Goal: Task Accomplishment & Management: Use online tool/utility

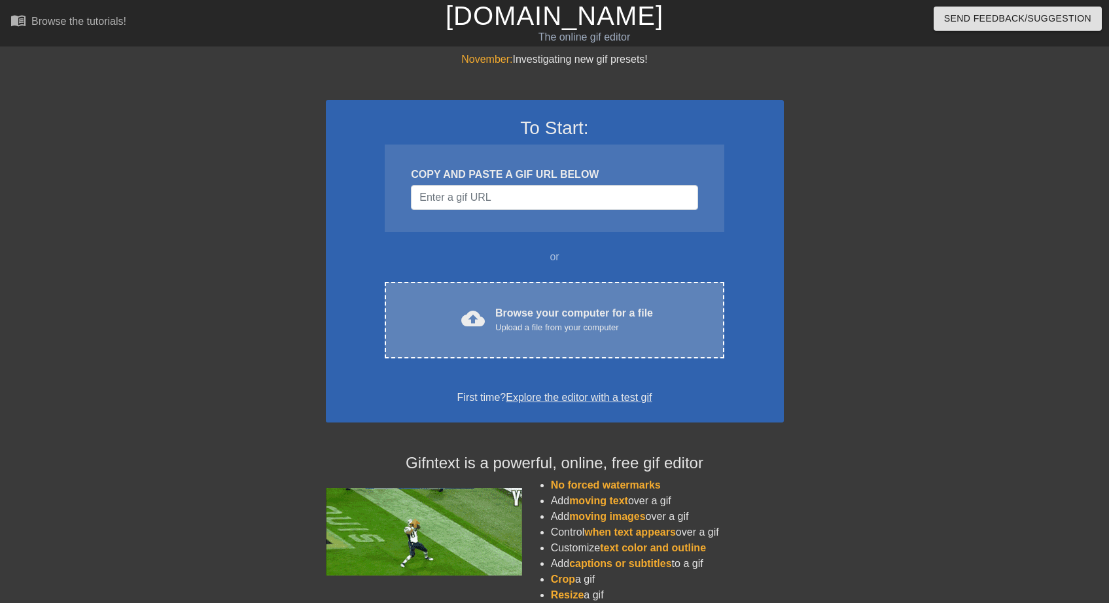
click at [635, 357] on div "cloud_upload Browse your computer for a file Upload a file from your computer C…" at bounding box center [554, 320] width 339 height 77
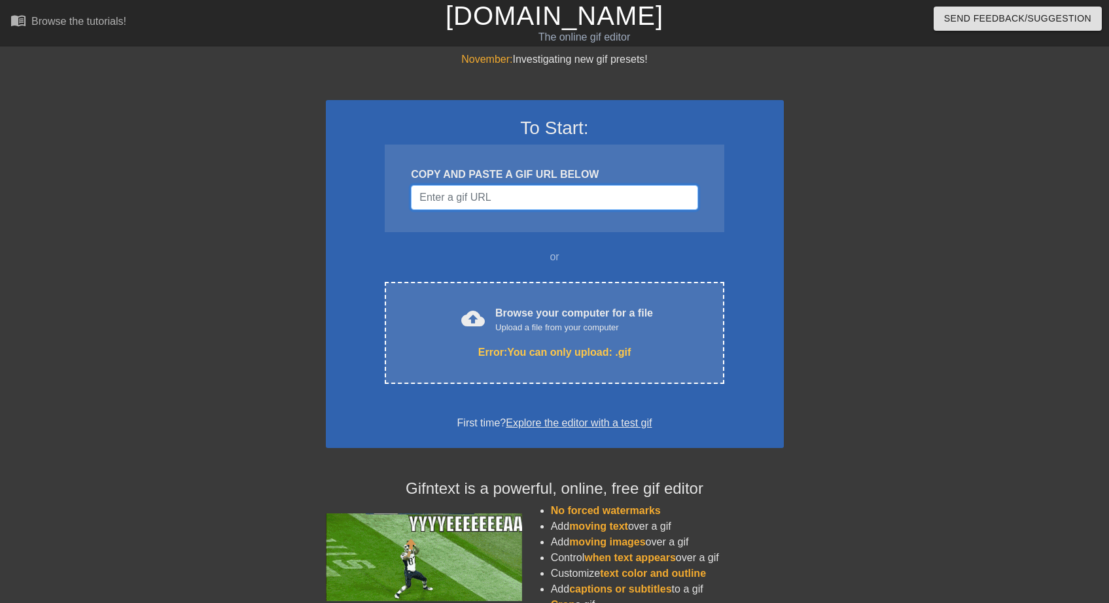
click at [477, 190] on input "Username" at bounding box center [554, 197] width 287 height 25
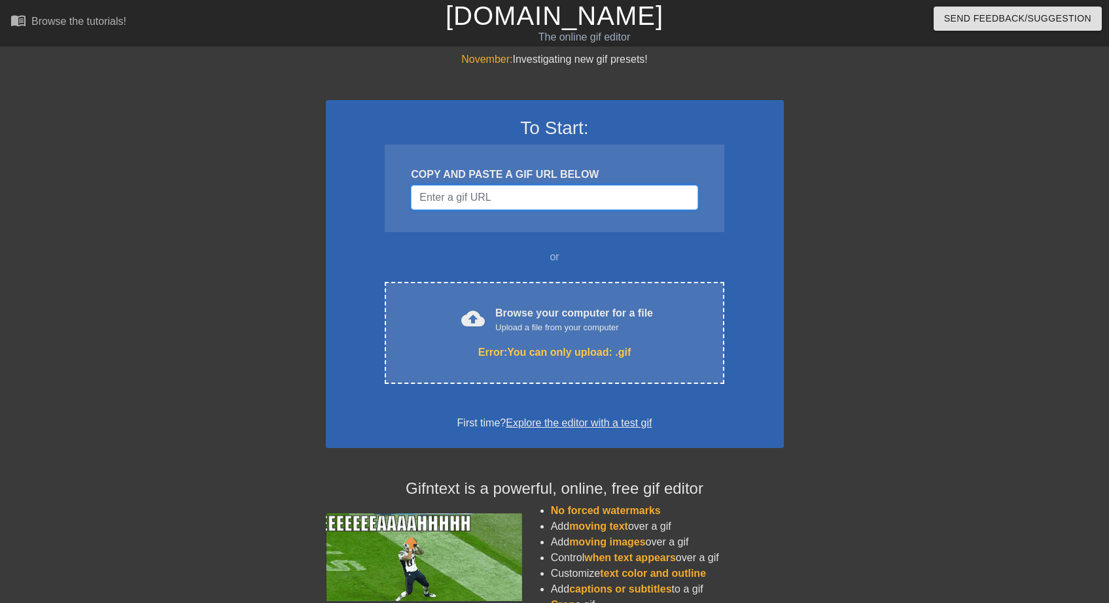
paste input "https://images-ext-1.discordapp.net/external/63il0q-jP99p-0kqkvYGcbxwW0s4S-RfGP…"
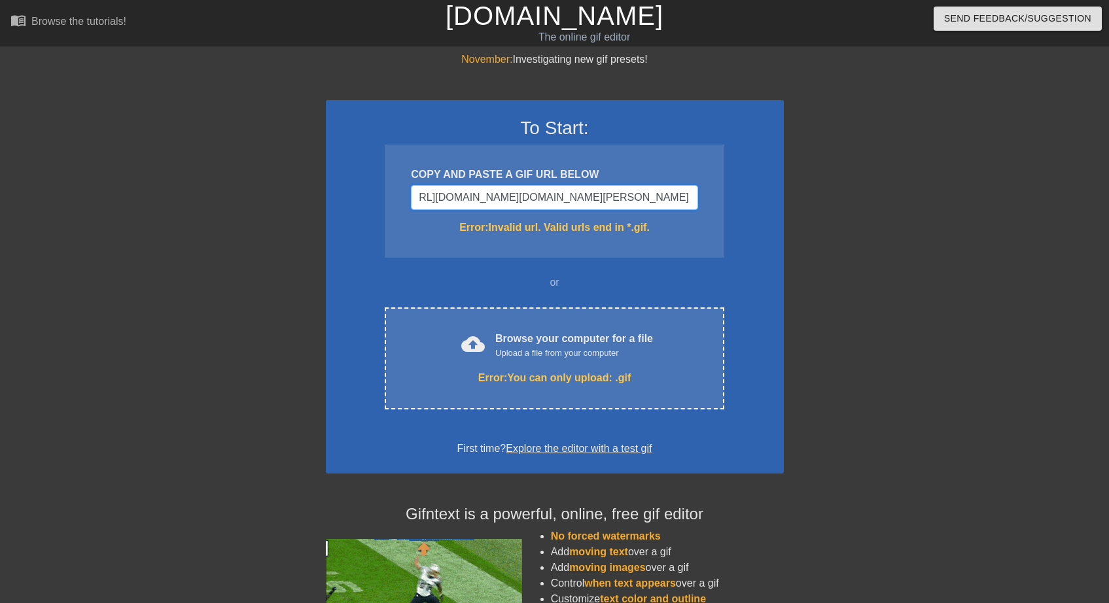
scroll to position [0, 449]
type input "https://images-ext-1.discordapp.net/external/63il0q-jP99p-0kqkvYGcbxwW0s4S-RfGP…"
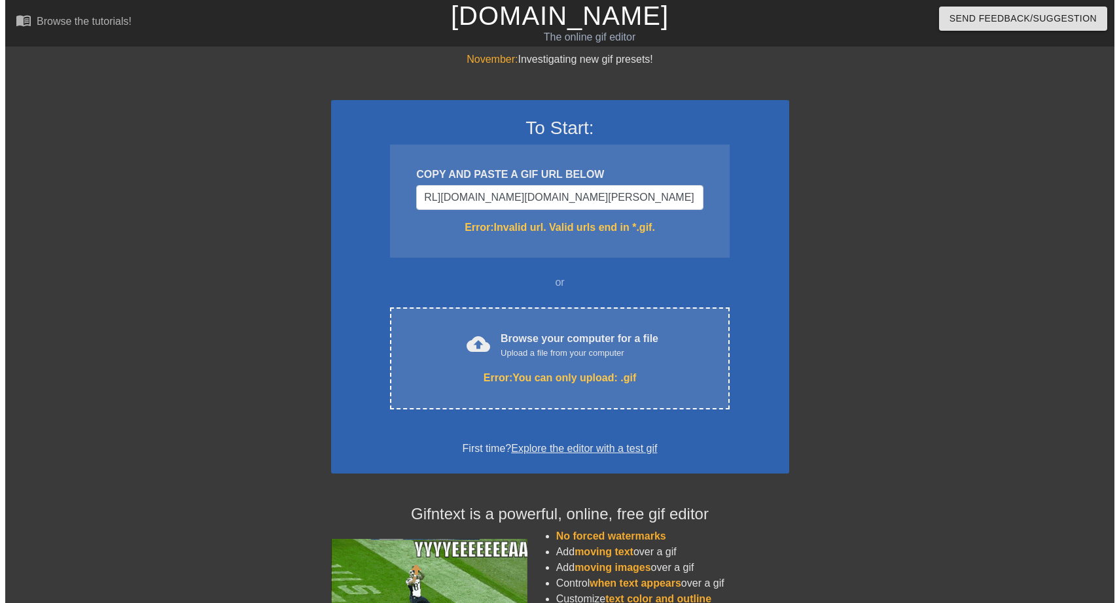
scroll to position [0, 0]
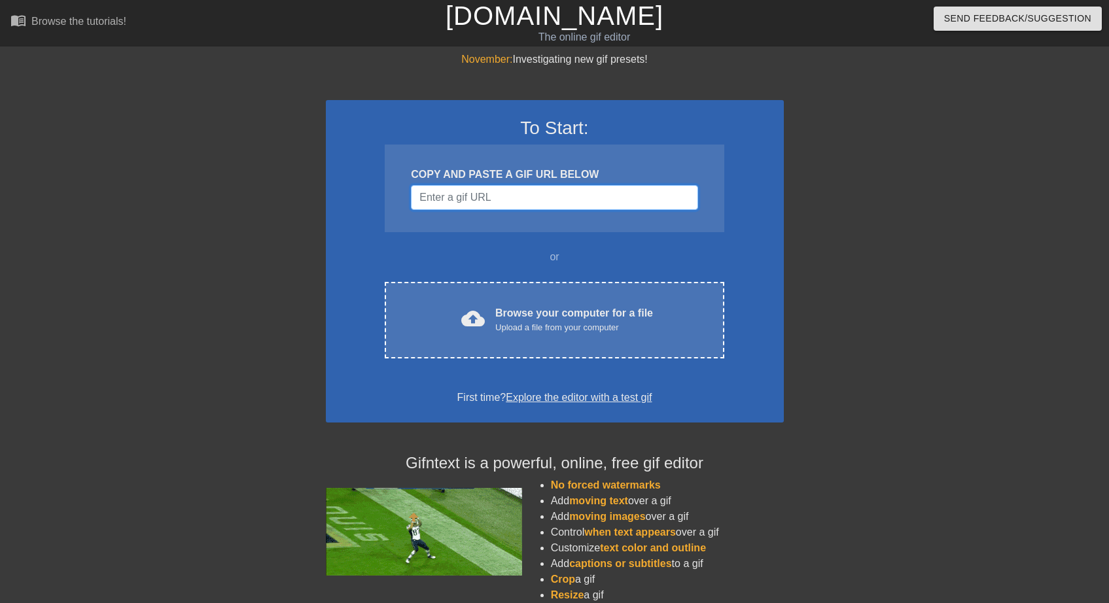
click at [472, 197] on input "Username" at bounding box center [554, 197] width 287 height 25
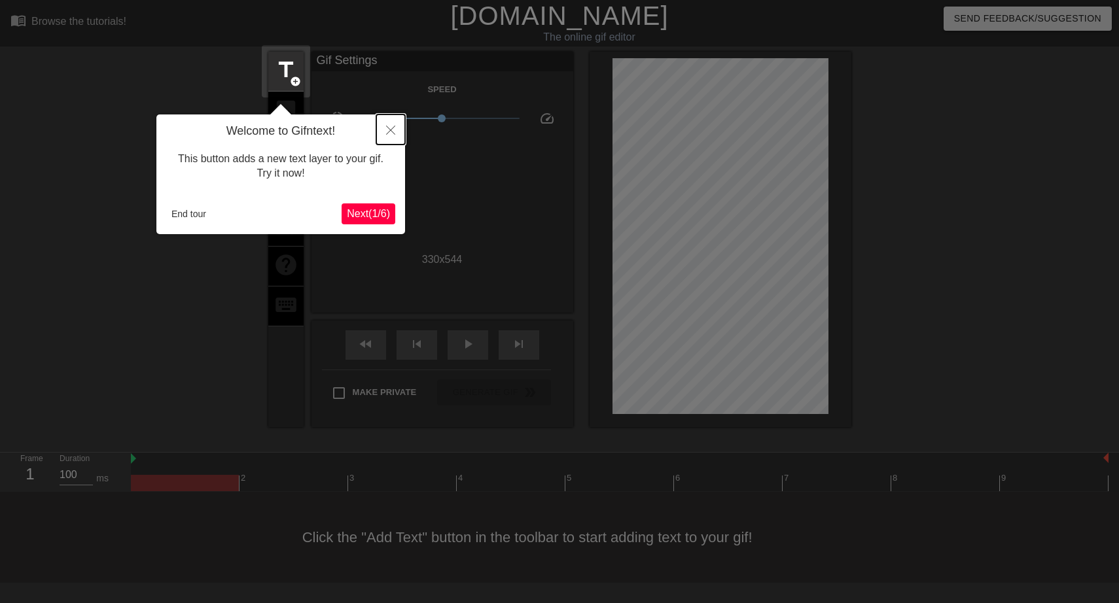
click at [391, 136] on button "Close" at bounding box center [390, 129] width 29 height 30
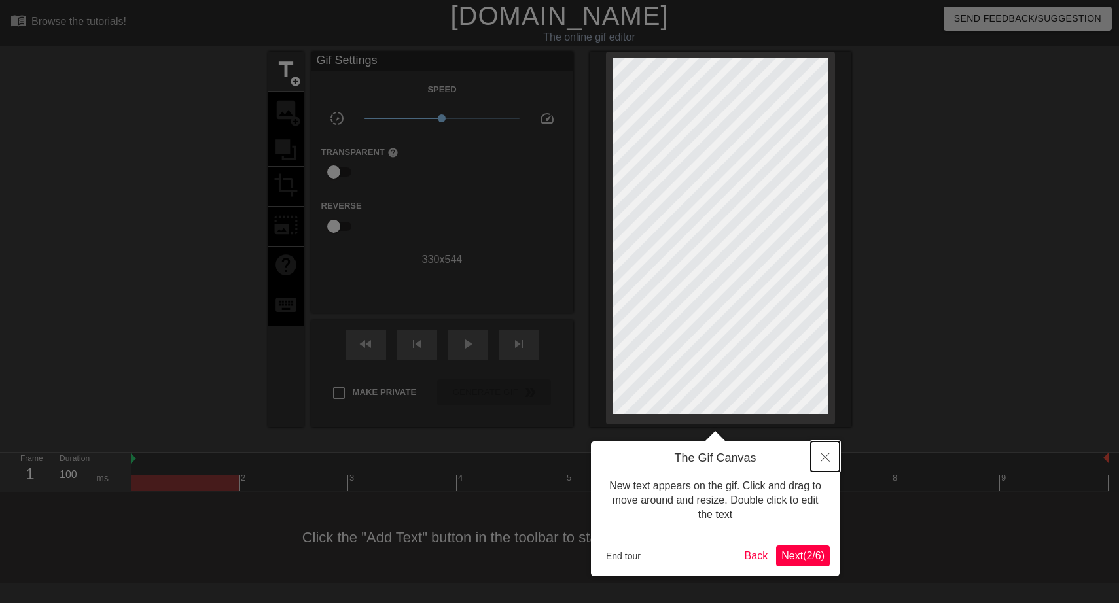
click at [825, 457] on icon "Close" at bounding box center [824, 457] width 9 height 9
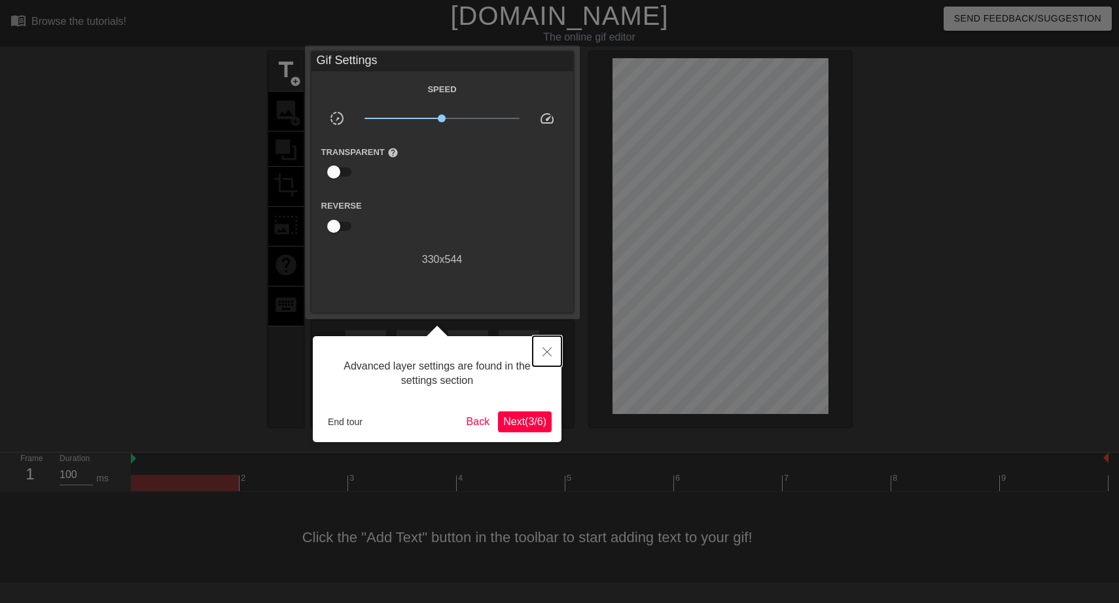
click at [547, 347] on button "Close" at bounding box center [547, 351] width 29 height 30
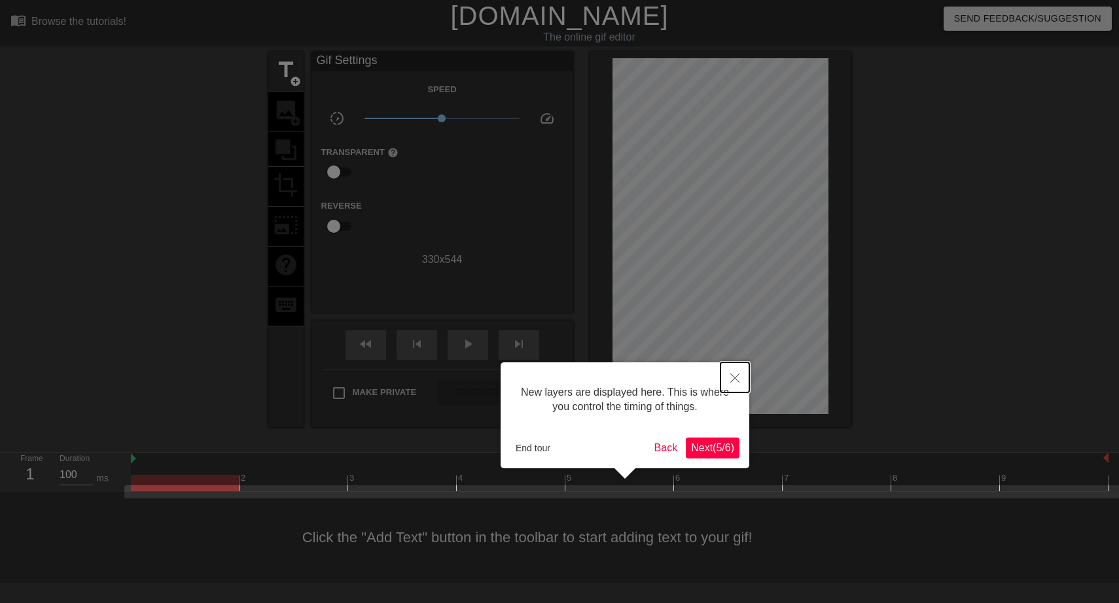
click at [739, 370] on button "Close" at bounding box center [734, 377] width 29 height 30
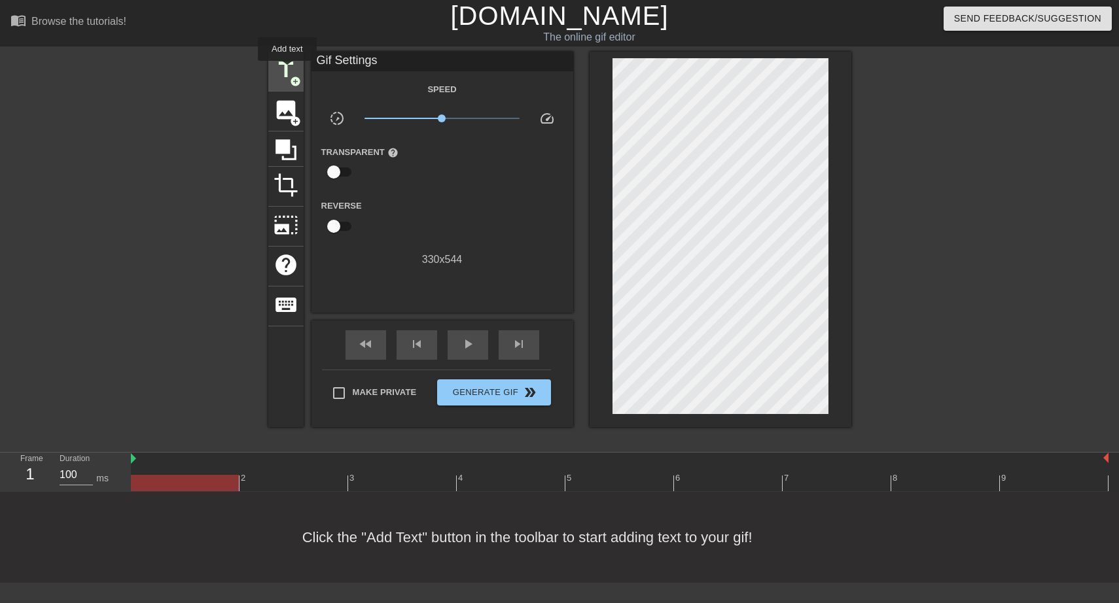
click at [287, 70] on span "title" at bounding box center [285, 70] width 25 height 25
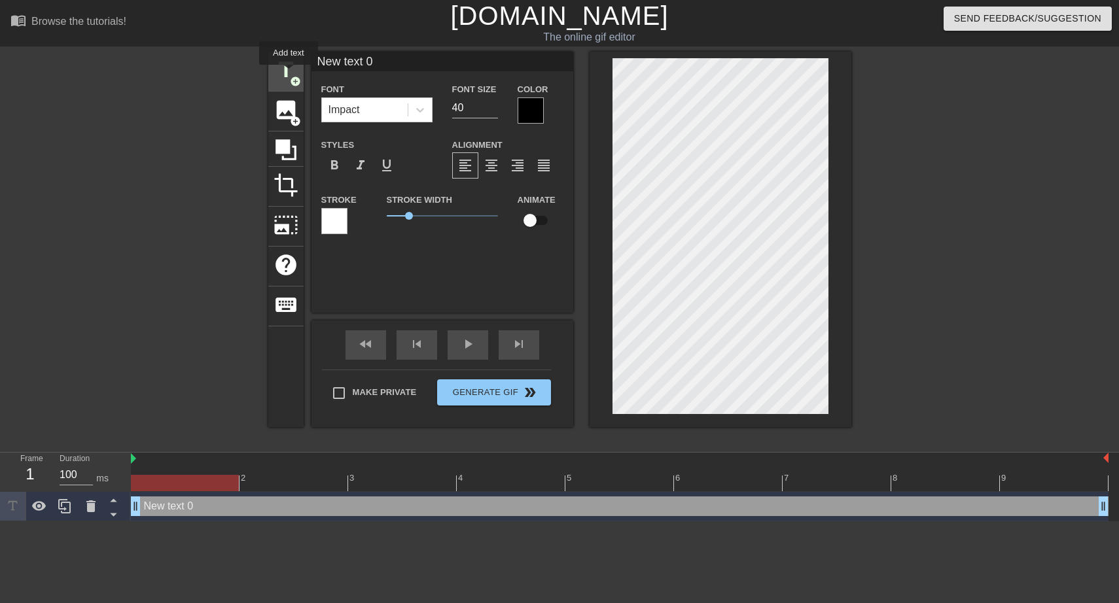
click at [289, 74] on span "title" at bounding box center [285, 70] width 25 height 25
type input "New text 1"
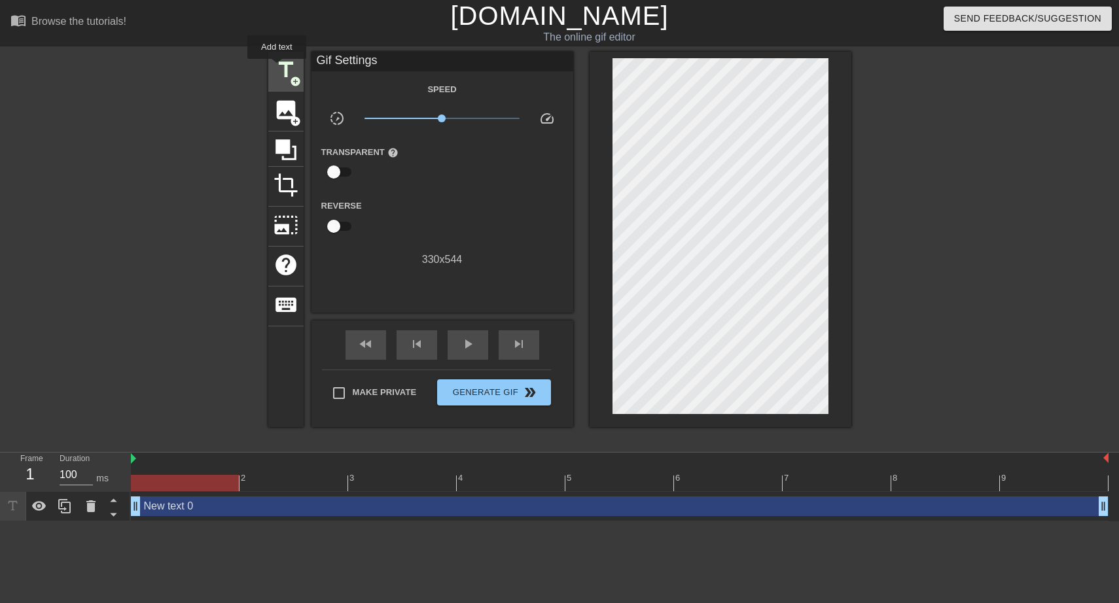
click at [277, 68] on span "title" at bounding box center [285, 70] width 25 height 25
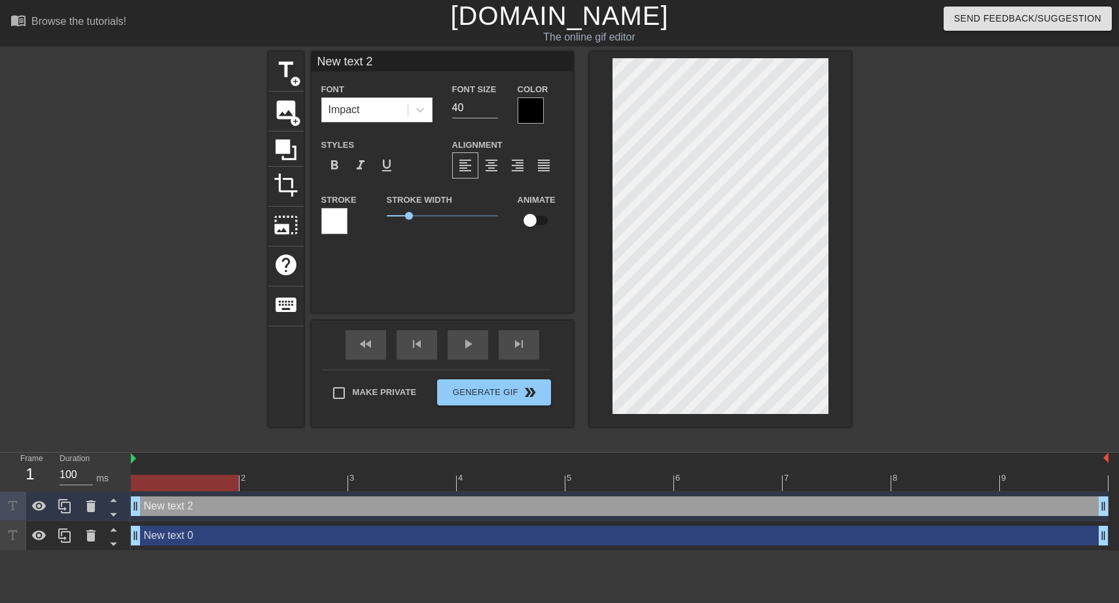
click at [529, 111] on div at bounding box center [531, 110] width 26 height 26
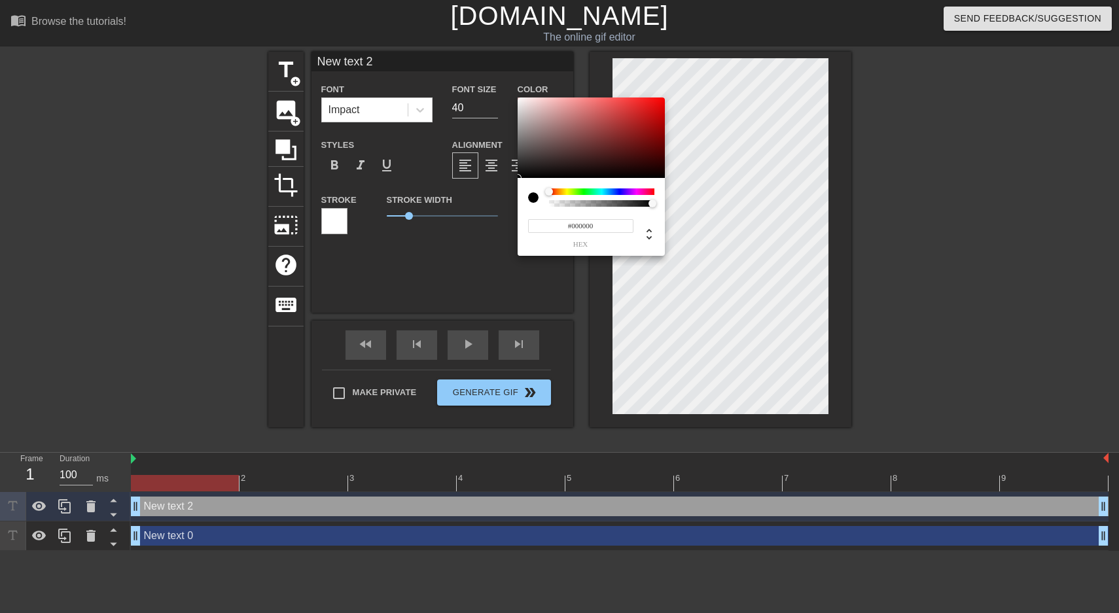
type input "0"
drag, startPoint x: 572, startPoint y: 206, endPoint x: 703, endPoint y: 208, distance: 130.9
click at [703, 208] on div "0 r 0 g 0 b 1 a" at bounding box center [559, 306] width 1119 height 613
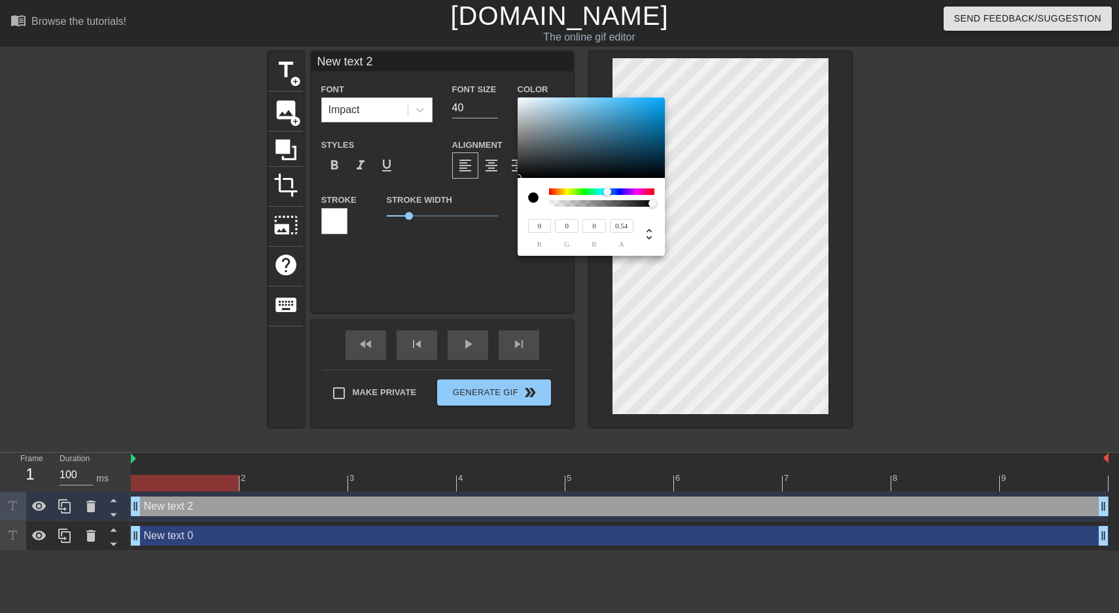
click at [605, 204] on div at bounding box center [601, 203] width 101 height 7
type input "1"
drag, startPoint x: 599, startPoint y: 204, endPoint x: 671, endPoint y: 204, distance: 71.3
click at [671, 204] on div "0 r 0 g 0 b 1 a" at bounding box center [559, 306] width 1119 height 613
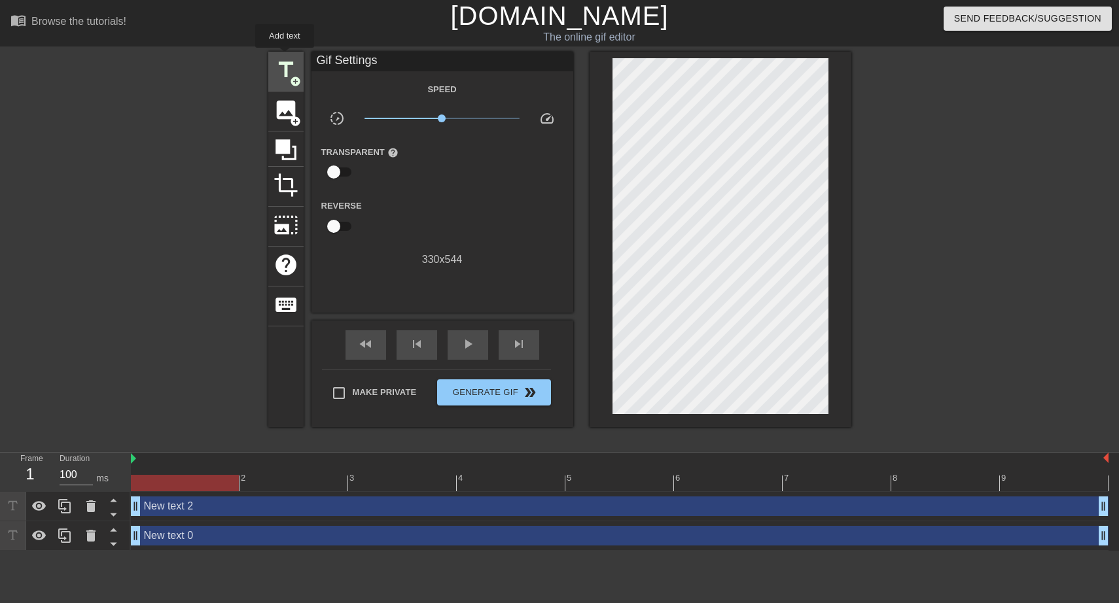
click at [285, 57] on div "title add_circle" at bounding box center [285, 72] width 35 height 40
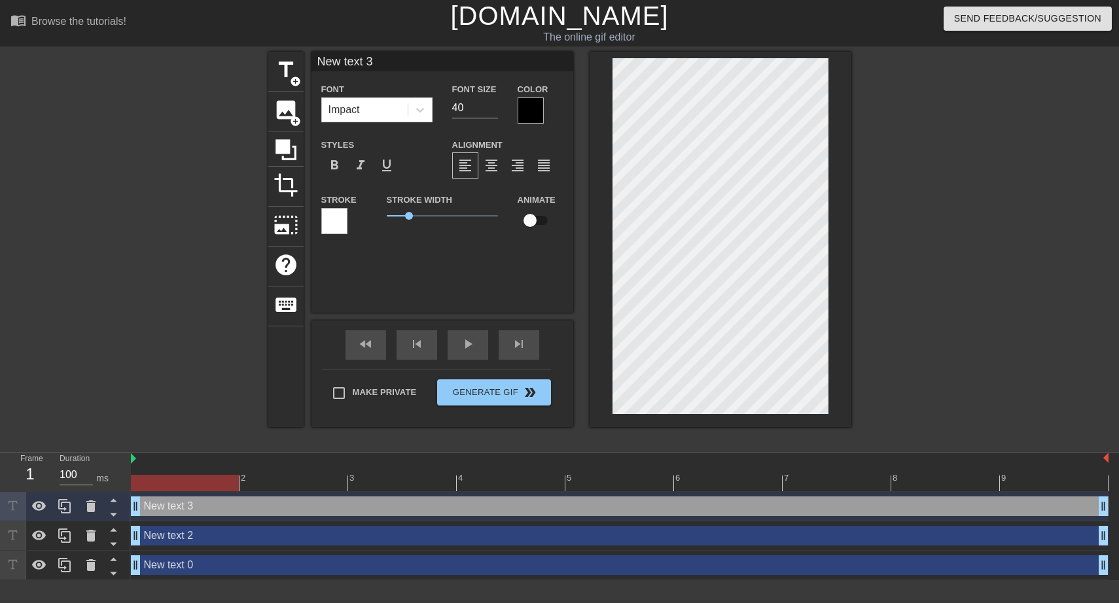
click at [345, 213] on div at bounding box center [334, 221] width 26 height 26
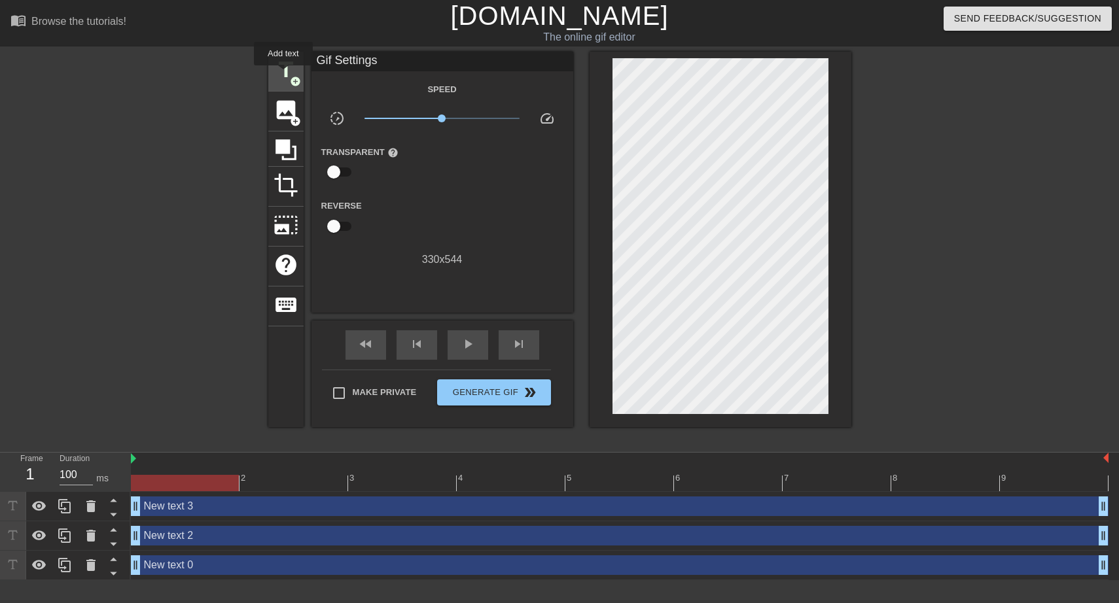
click at [283, 75] on span "title" at bounding box center [285, 70] width 25 height 25
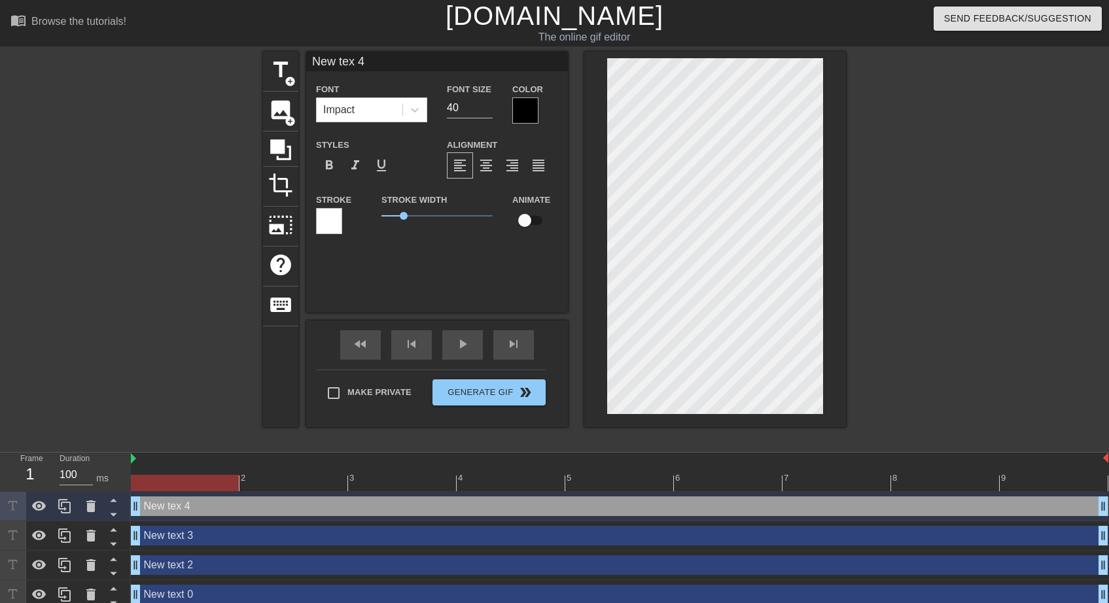
scroll to position [2, 3]
type input "New te 4"
type textarea "New te 4"
type input "New t 4"
type textarea "New t 4"
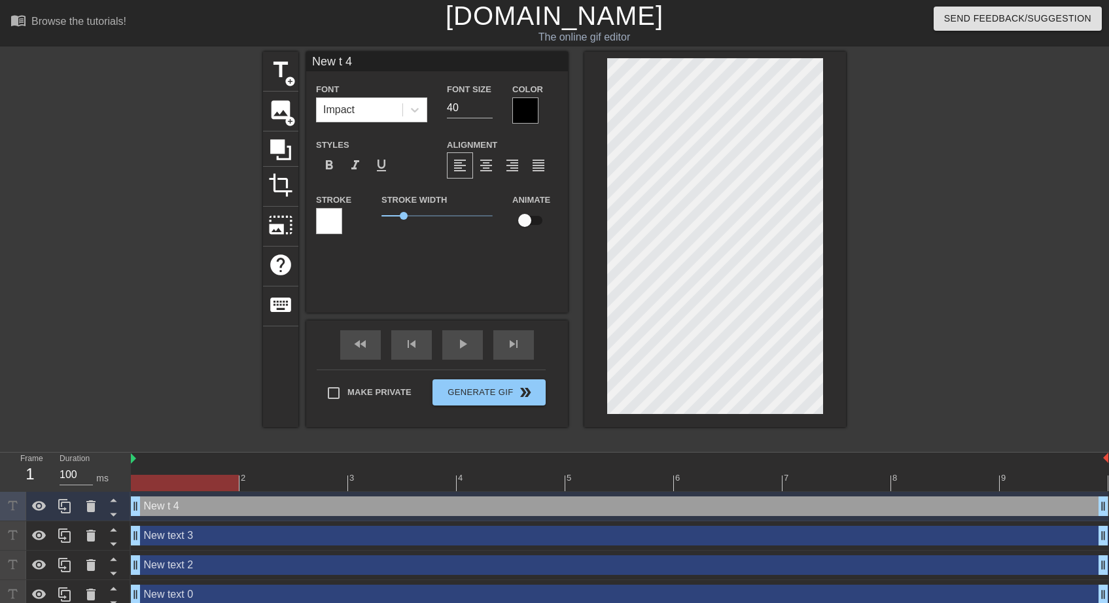
type input "New 4"
type textarea "New 4"
type input "New 4"
type textarea "New 4"
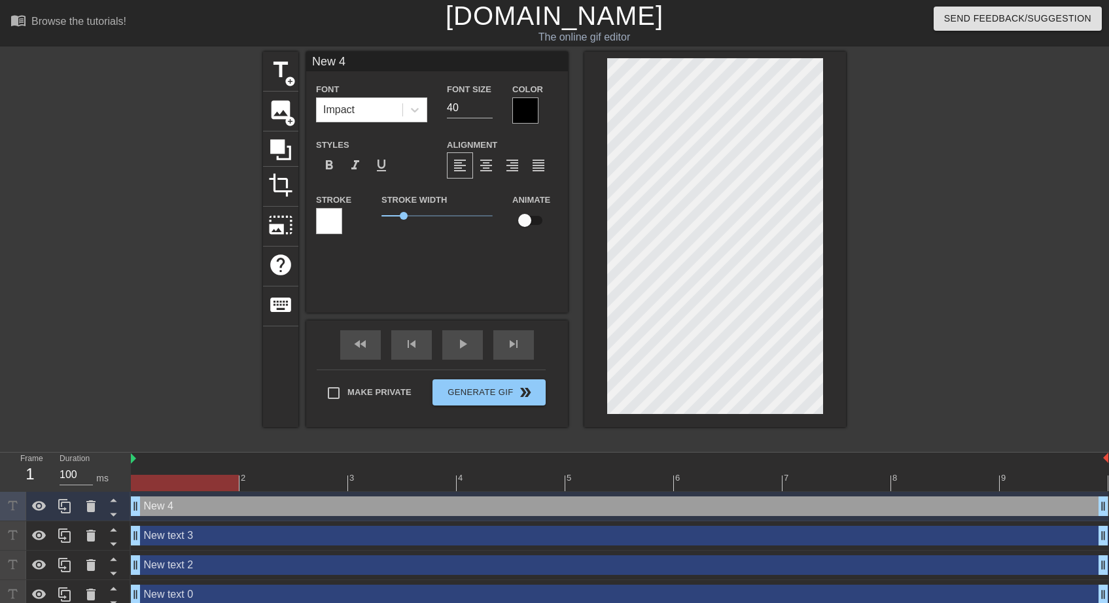
type input "Ne 4"
type textarea "Ne 4"
type input "Ne"
type textarea "Ne"
type input "Ne"
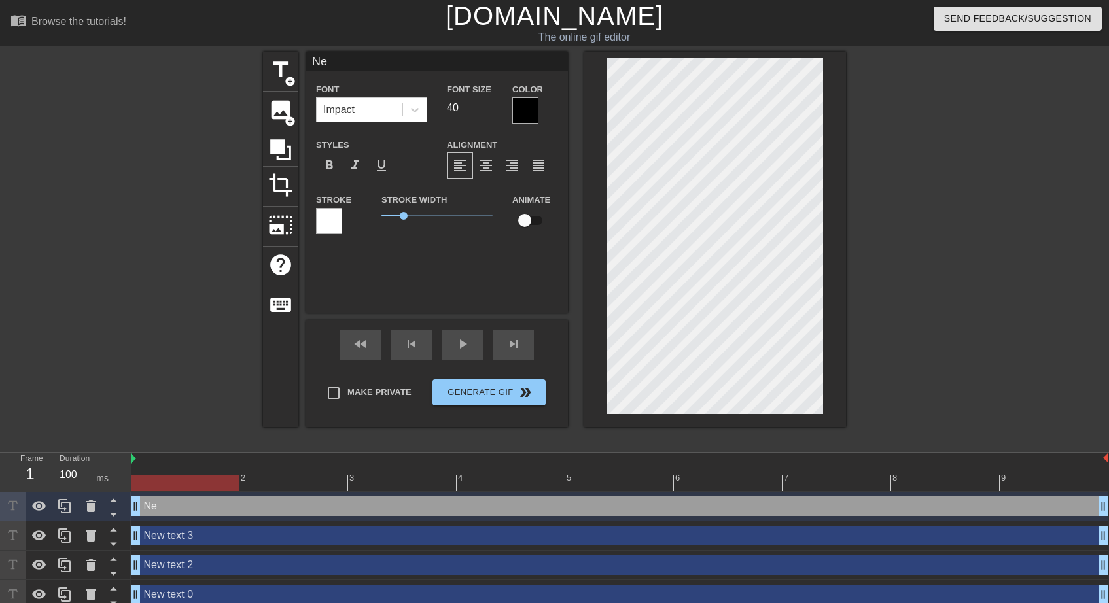
type textarea "Ne"
type input "N"
type textarea "N"
type input "i"
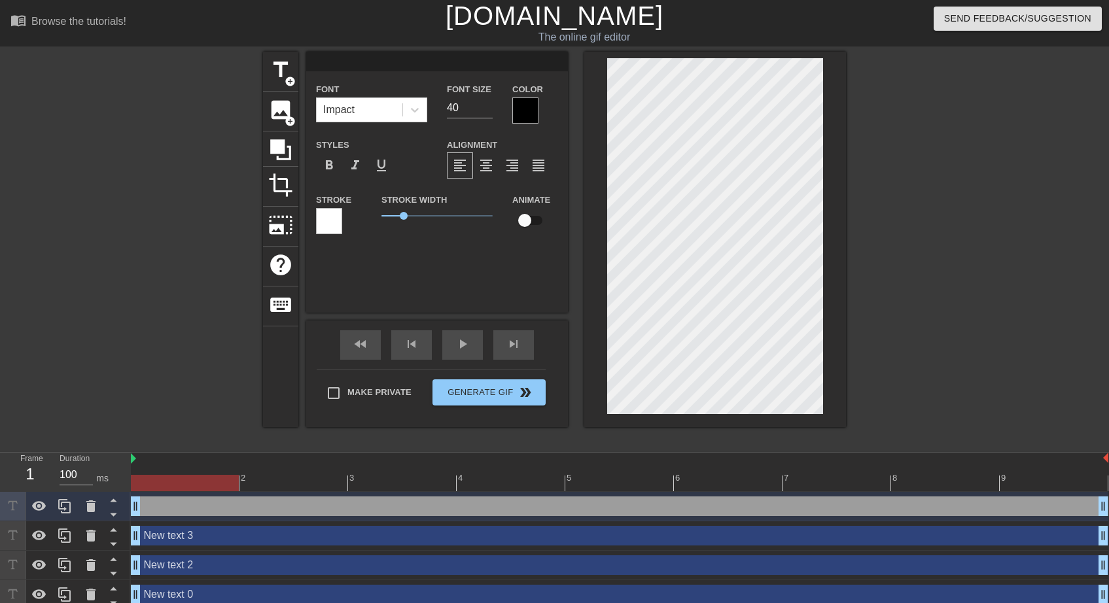
type textarea "i"
type input "in"
type textarea "in"
type input "in"
type textarea "in"
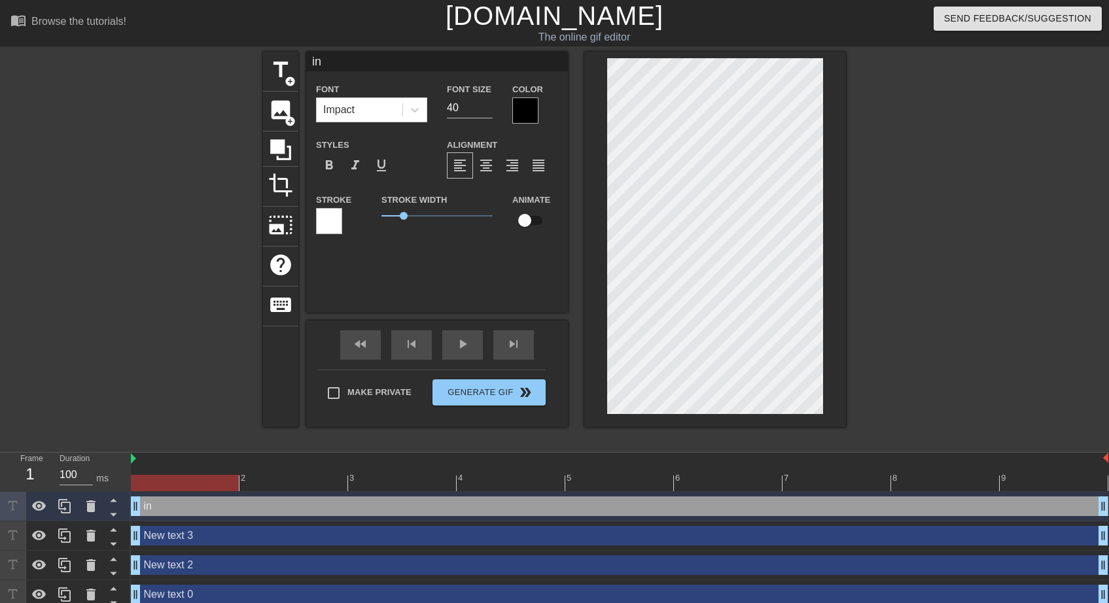
type input "in e"
type textarea "in ev"
type input "in eve"
type textarea "in eve"
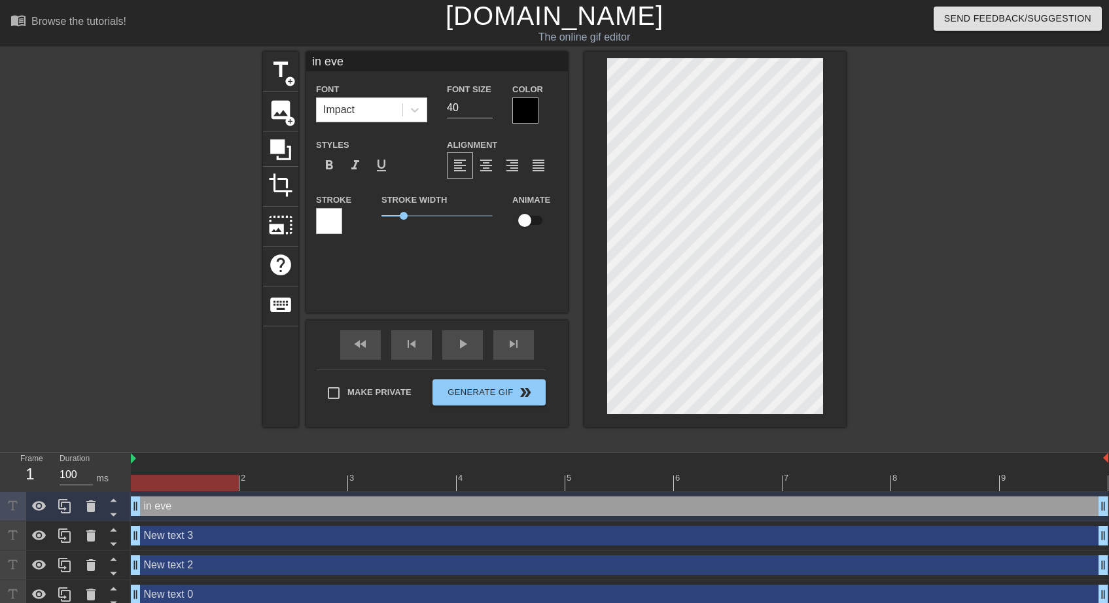
type input "in ever"
type textarea "in ever"
type input "in eve"
type textarea "in eve"
type input "in ev"
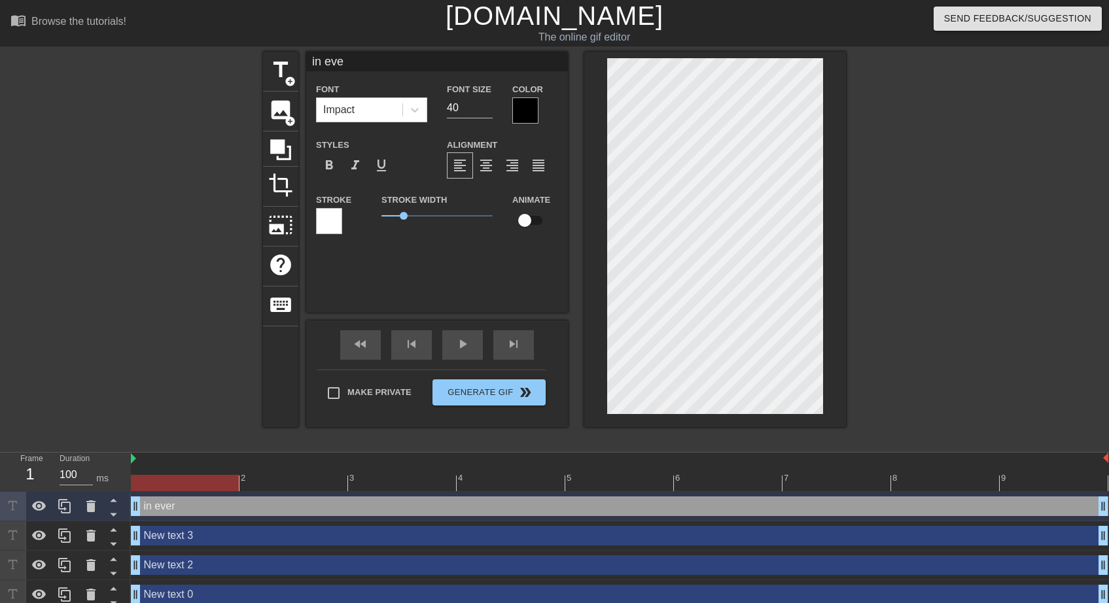
type textarea "in ev"
type input "in e"
type textarea "in e"
type input "in"
type textarea "in"
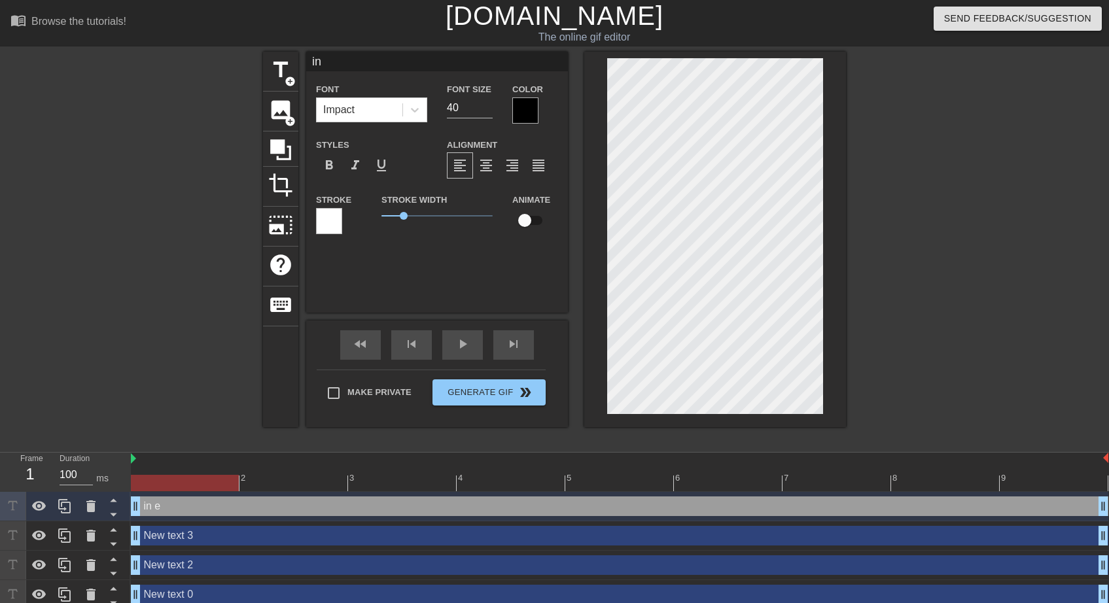
type input "in"
type textarea "in"
type input "i"
type textarea "i"
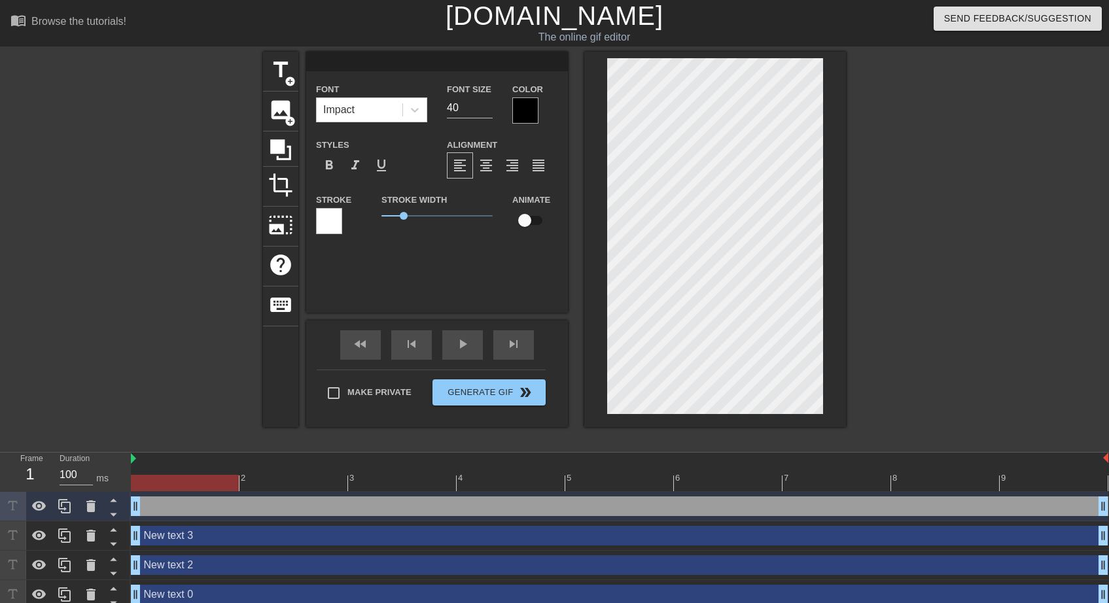
type input "I"
type textarea "I"
type input "IN"
type textarea "IN"
type input "IN"
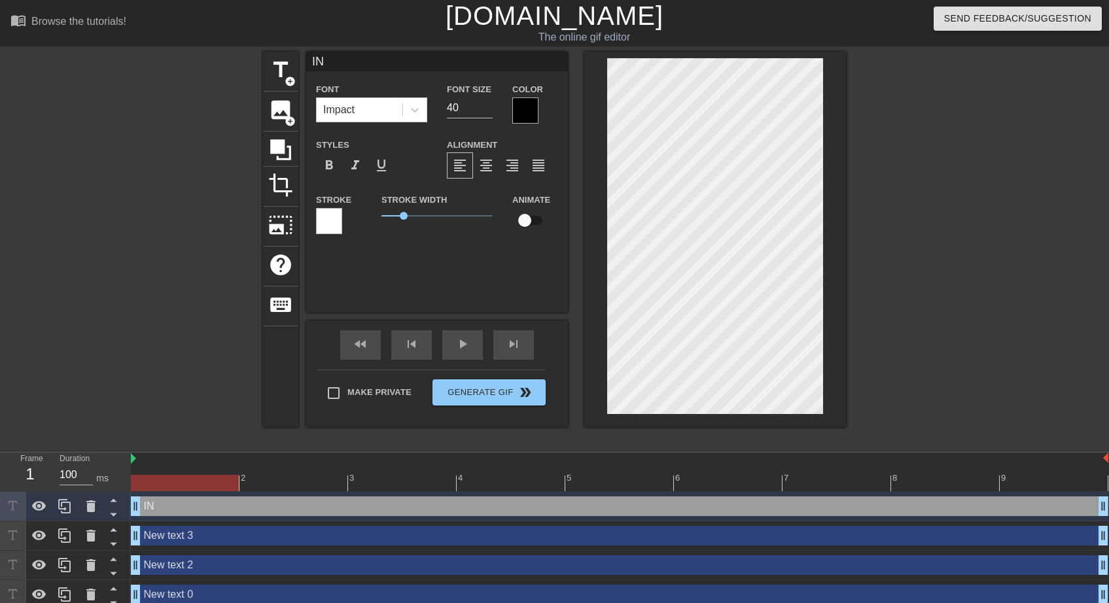
type textarea "IN"
type input "IN E"
type textarea "IN E"
type input "IN EV"
type textarea "IN EV"
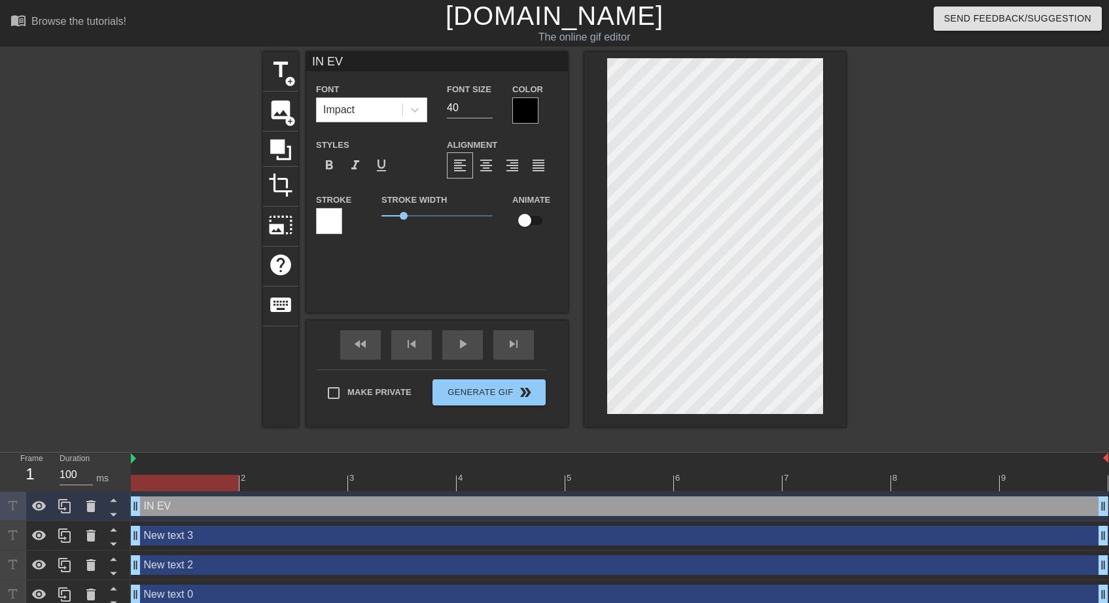
type input "IN EVE"
type textarea "IN EVE"
type input "IN EVER"
type textarea "IN EVER"
type input "IN EVERY"
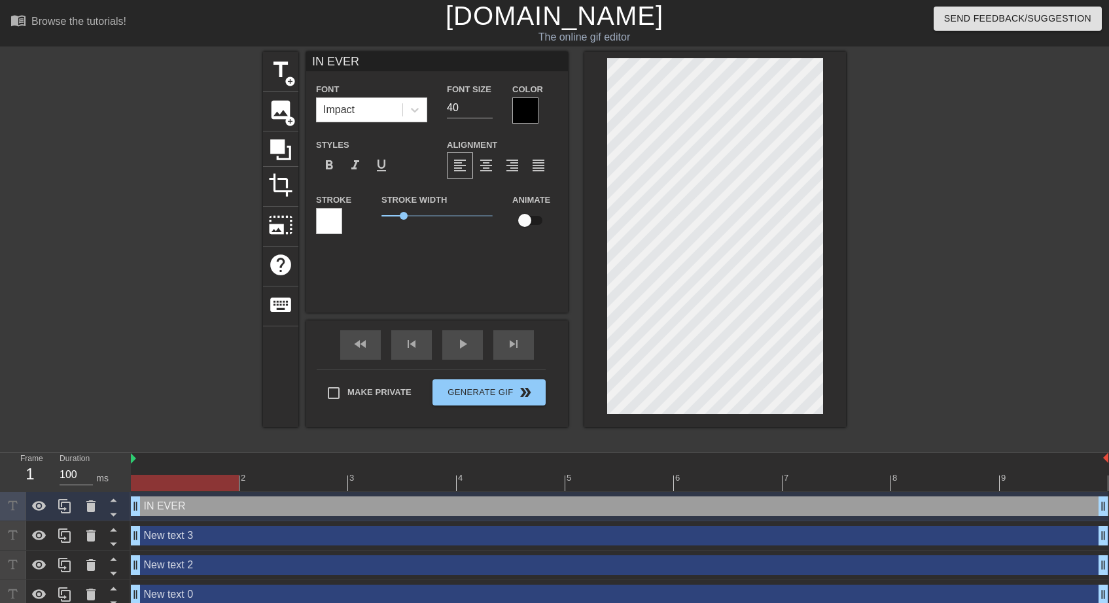
type textarea "IN EVERY"
type input "IN EVERY"
type textarea "IN EVERY"
type input "IN EVERY A"
type textarea "IN EVERY A"
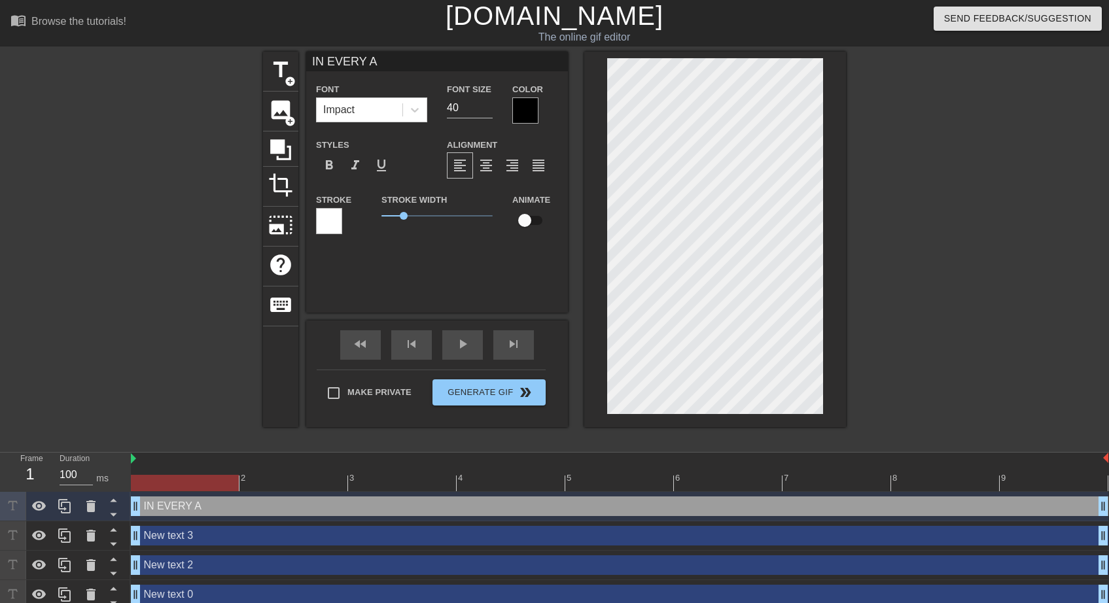
type input "IN EVERY AC"
type textarea "IN EVERY AC"
type input "IN EVERY ACT"
type textarea "IN EVERY ACT"
type input "IN EVERY ACTI"
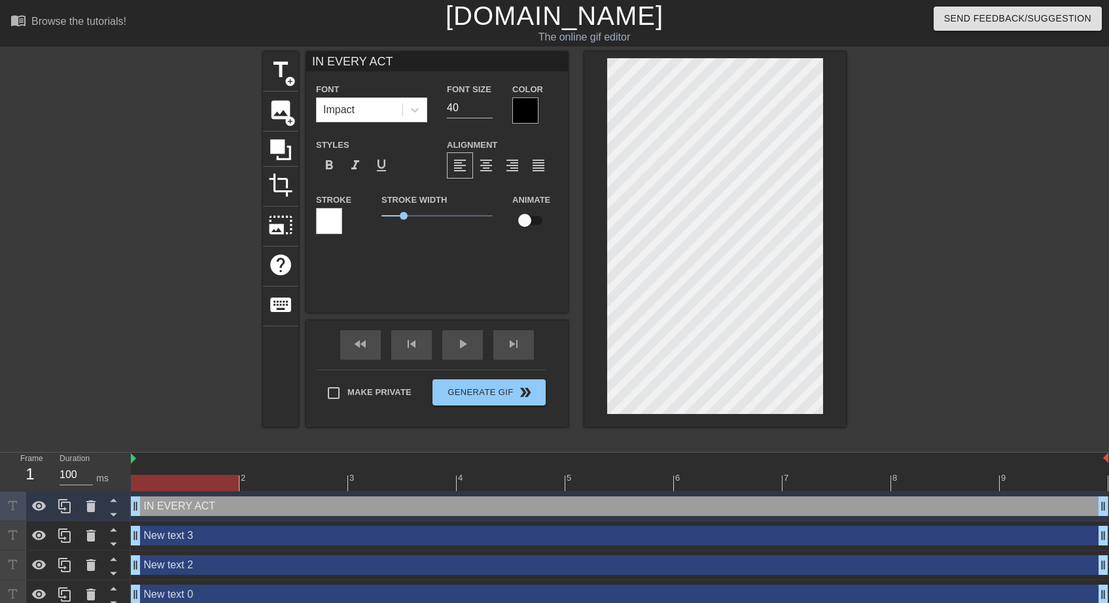
type textarea "IN EVERY ACTI"
type input "IN EVERY ACTIO"
type textarea "IN EVERY ACTIO"
type input "IN EVERY ACTION"
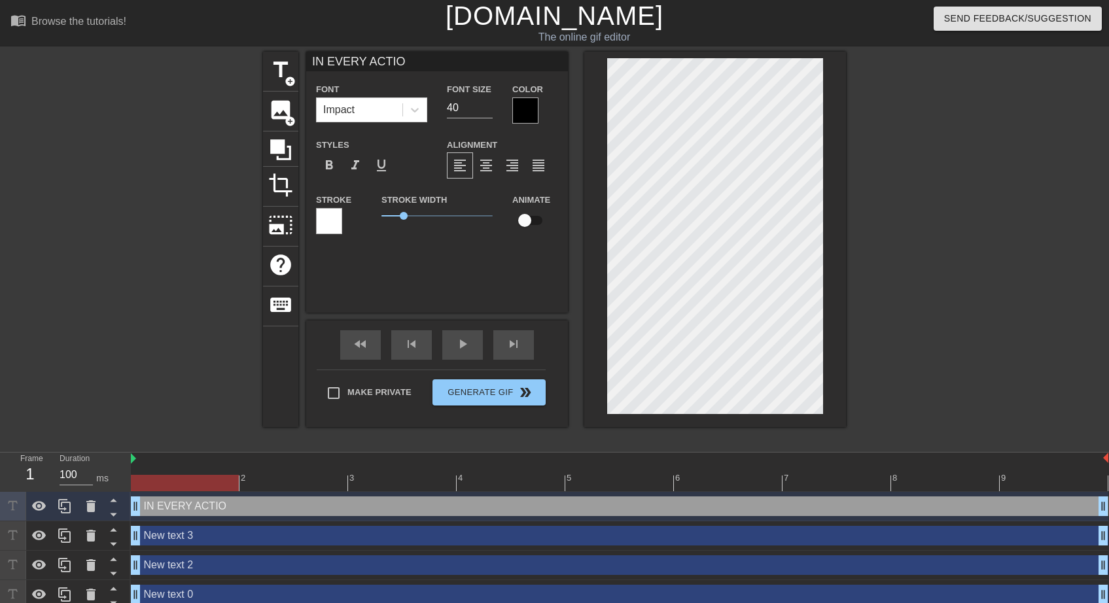
type textarea "IN EVERY ACTION"
type input "IN EVERY ACTIO"
type textarea "IN EVERY ACTIO"
type input "IN EVERY ACTI"
type textarea "IN EVERY ACTI"
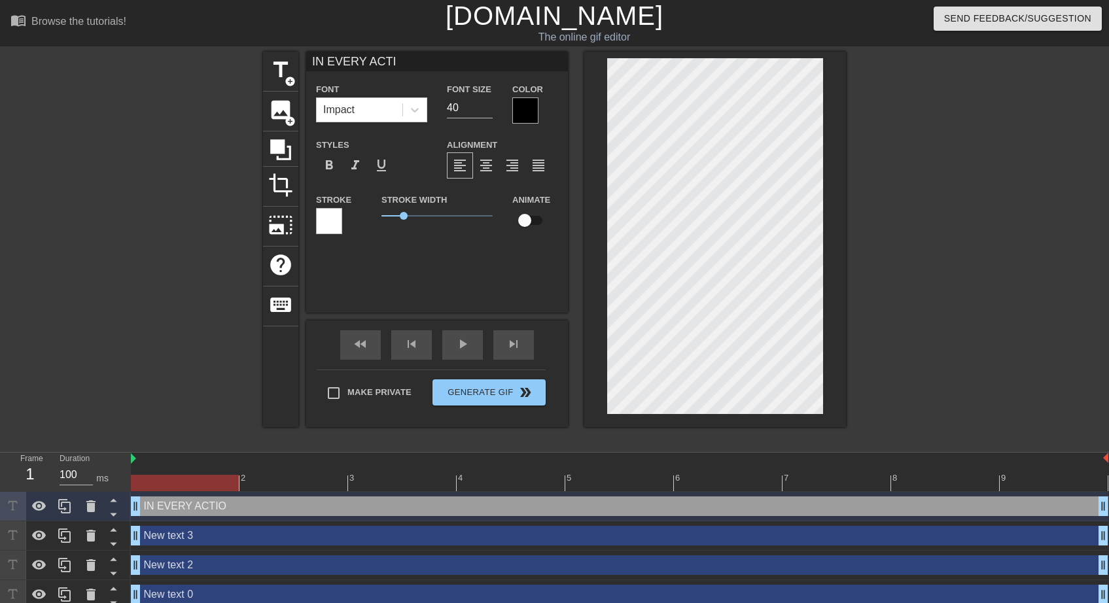
type input "IN EVERY ACT"
type textarea "IN EVERY ACT"
type input "IN EVERY AC"
type textarea "IN EVERY AC"
type input "IN EVERY A"
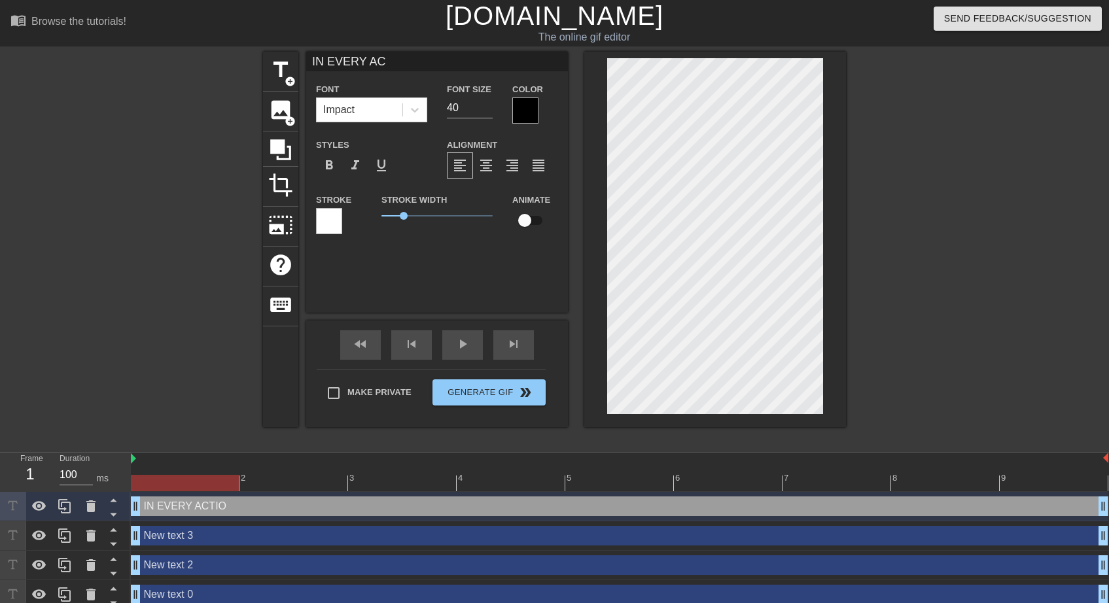
type textarea "IN EVERY A"
type input "IN EVERY"
type textarea "IN EVERY"
type input "IN EVERY"
type textarea "IN EVERY"
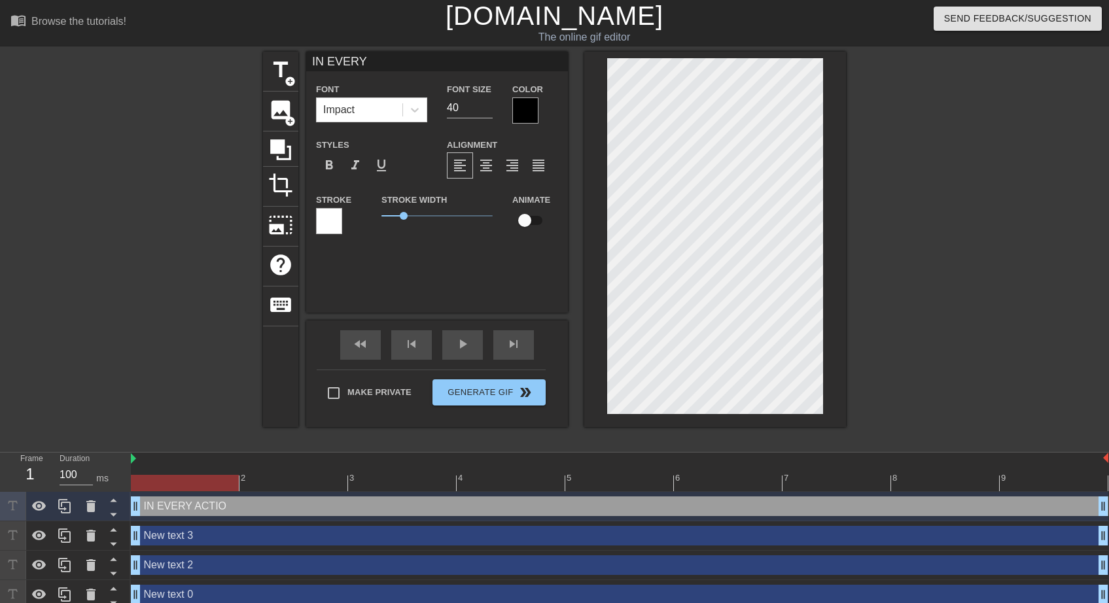
type input "IN EVER"
type textarea "IN EVER"
type input "IN EVE"
type textarea "IN EVE"
type input "IN EV"
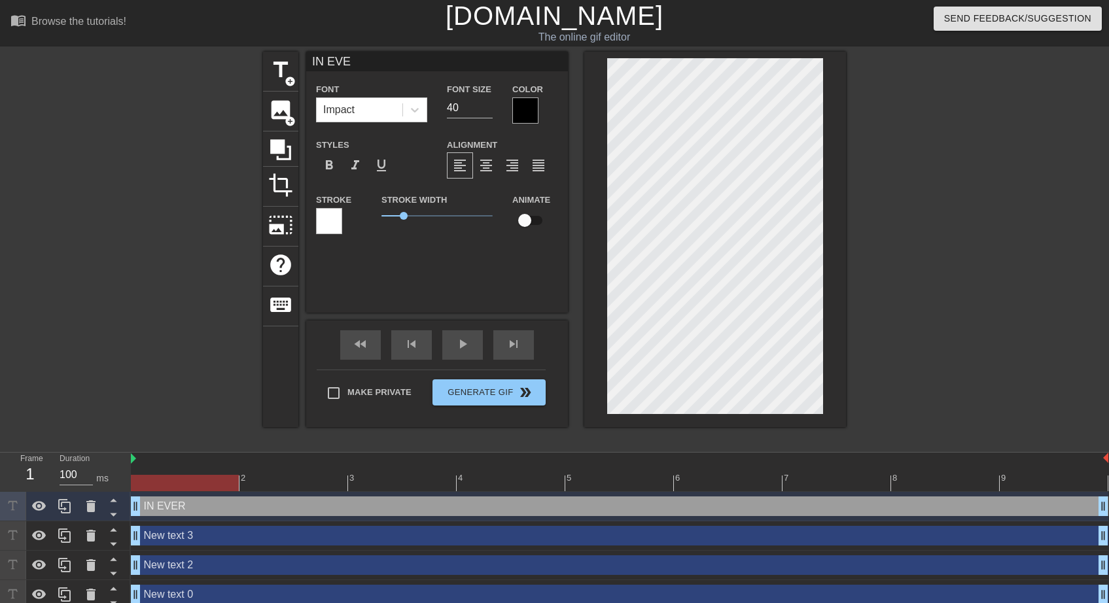
type textarea "IN EV"
type input "IN E"
type textarea "IN E"
type input "IN"
type textarea "IN"
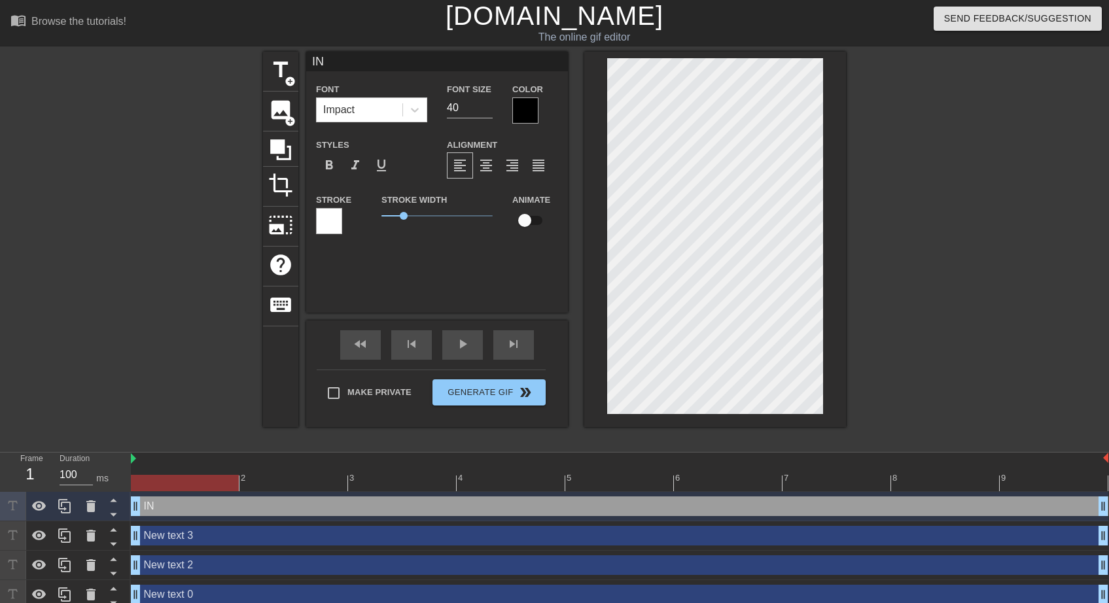
type input "I"
type textarea "I"
type input "In"
type textarea "In"
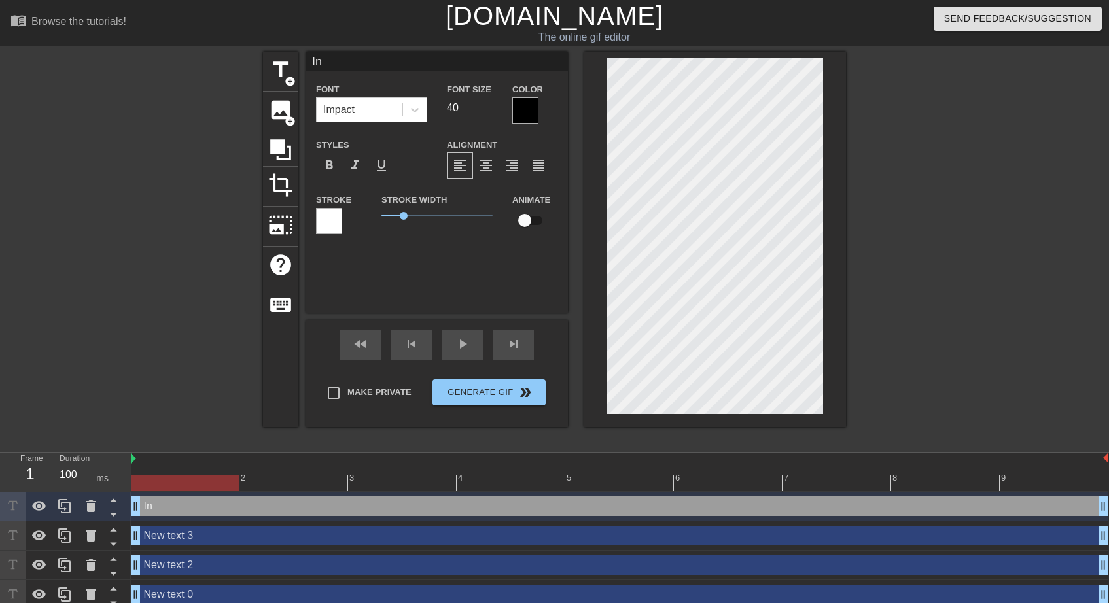
type input "In"
type textarea "In"
type input "In e"
type textarea "In e"
type input "In ev"
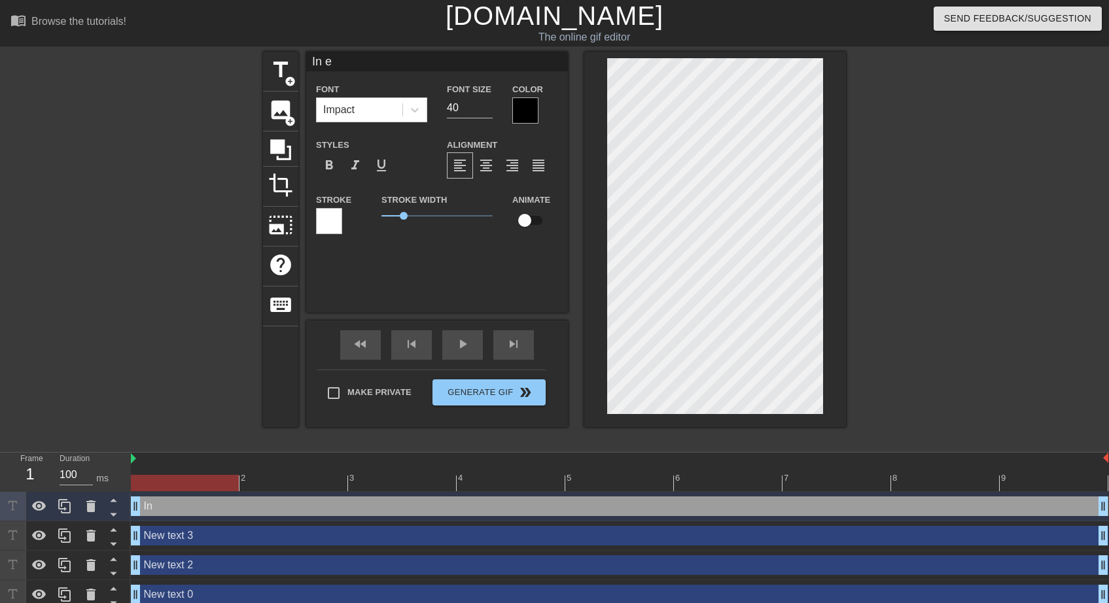
type textarea "In ev"
type input "In eve"
type textarea "In eve"
type input "In ever"
type textarea "In ever"
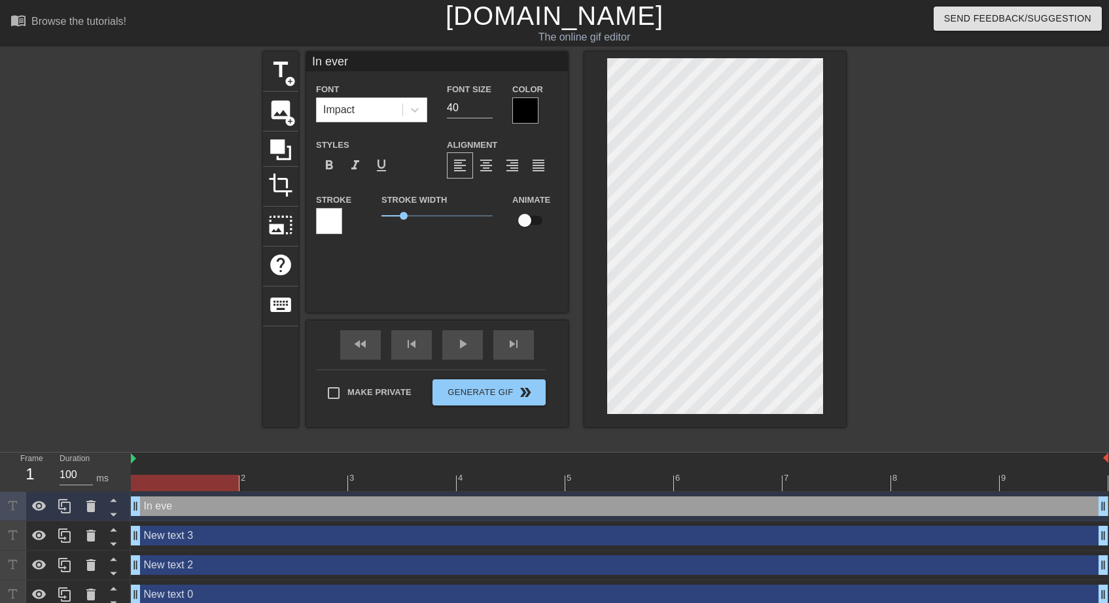
type input "In every"
type textarea "In every"
type input "In every"
type textarea "In every"
type input "In every a"
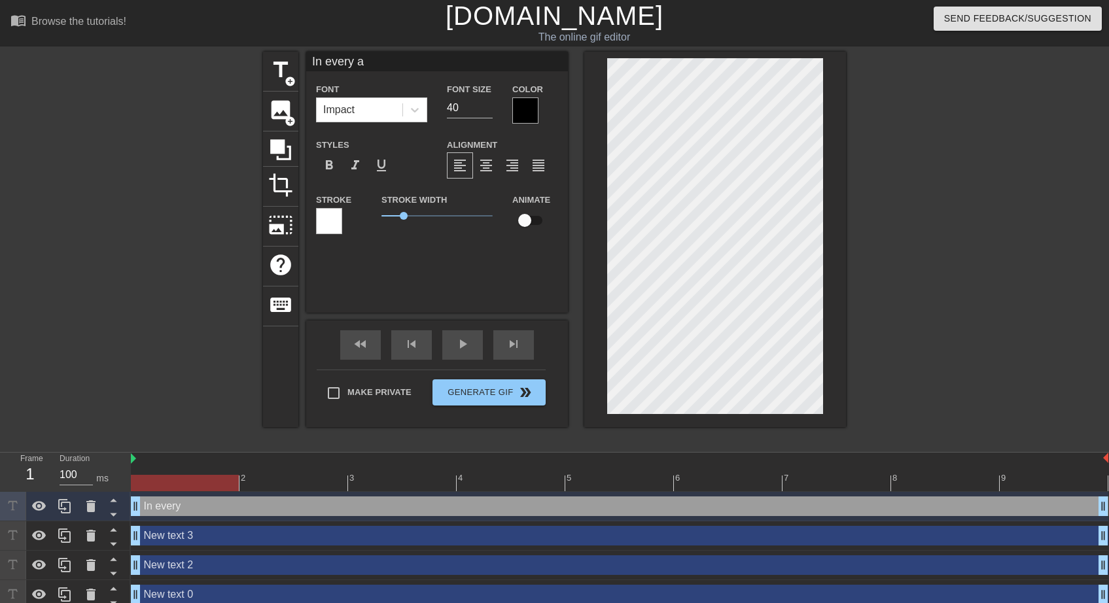
type textarea "In every ac"
type input "In every act"
type textarea "In every act"
type input "In every acti"
type textarea "In every acti"
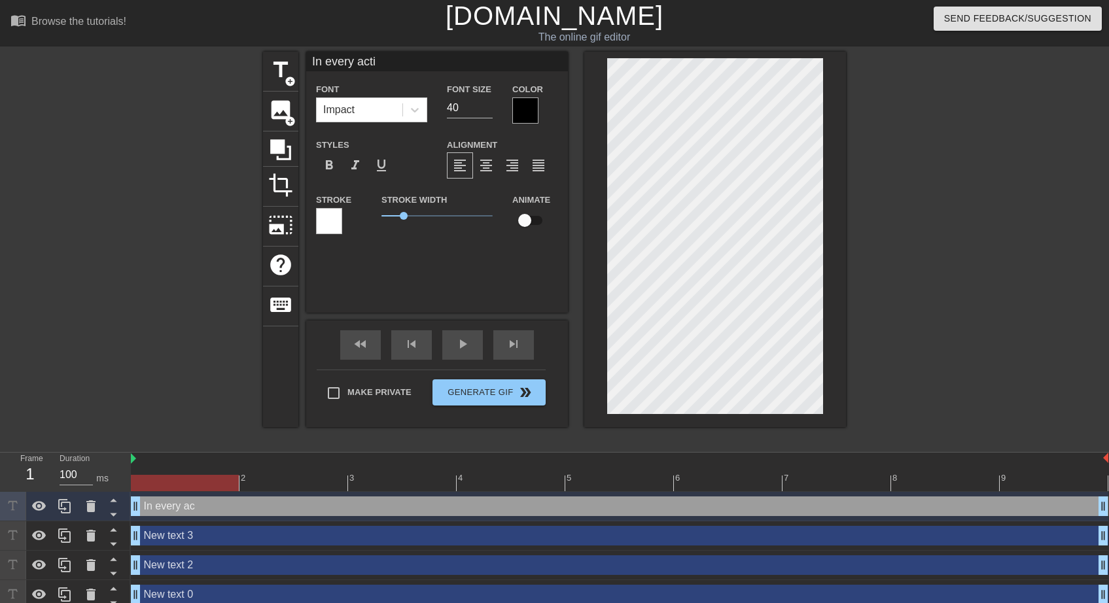
scroll to position [1, 4]
type input "In every actio"
type textarea "In every actio"
type input "In every action"
type textarea "In every action"
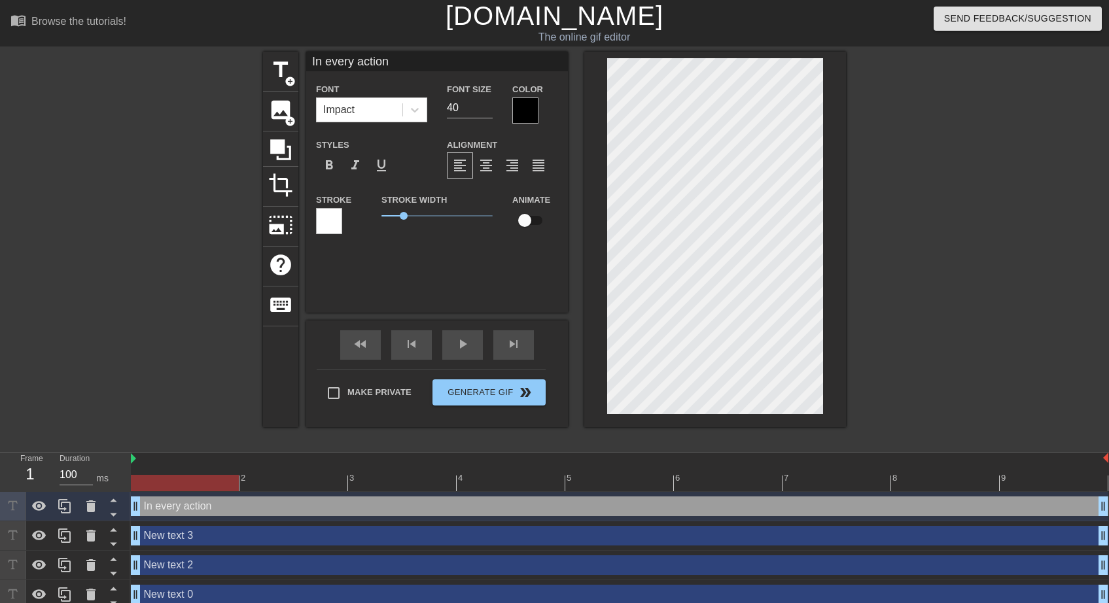
type input "In every action,"
type textarea "In every action,"
type input "In every action,"
type textarea "In every action,"
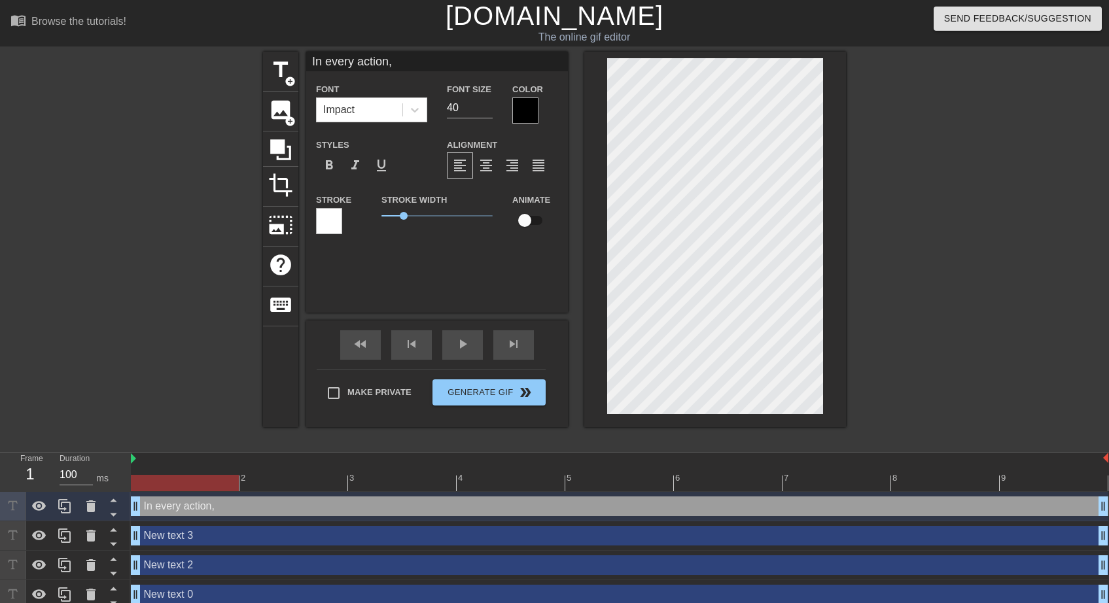
type input "In every action,s"
type textarea "In every action, s"
type input "In every action,sp"
type textarea "In every action, sp"
type input "In every action,sp,"
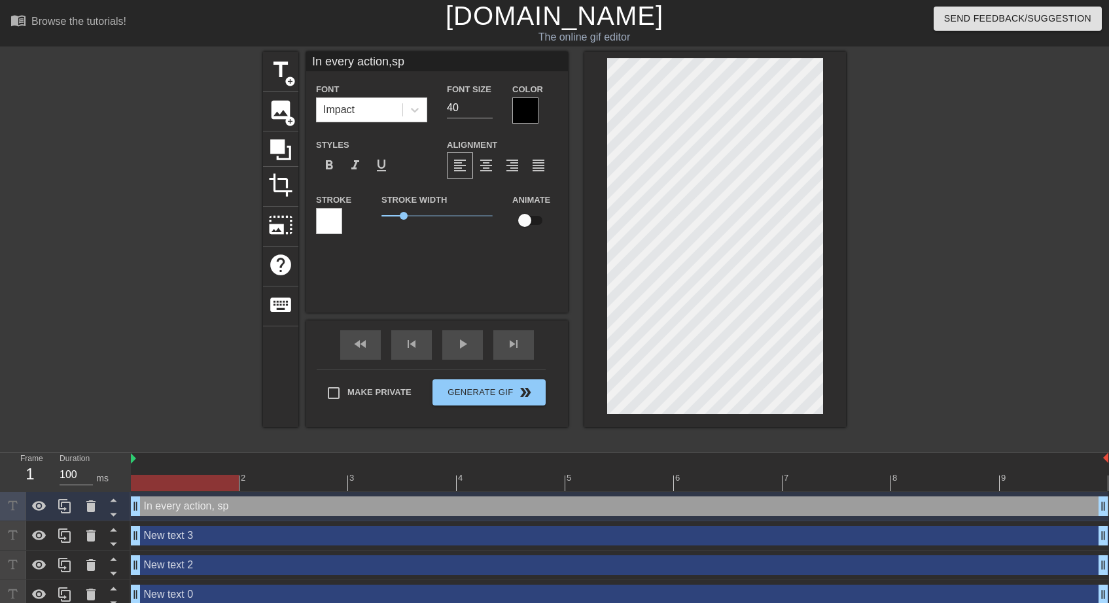
type textarea "In every action, sp,"
type input "In every action,sp,e"
type textarea "In every action, sp,e"
type input "In every action,sp,et"
type textarea "In every action, sp,etj"
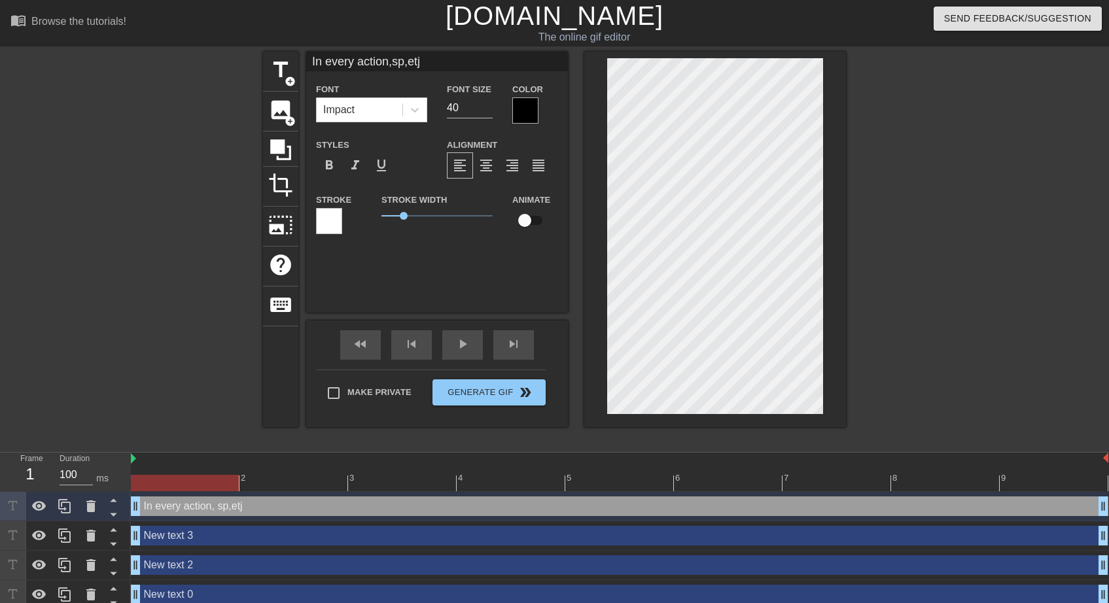
type input "In every action,sp,et"
type textarea "In every action, sp,et"
type input "In every action,sp,e"
type textarea "In every action, sp,e"
type input "In every action,sp,"
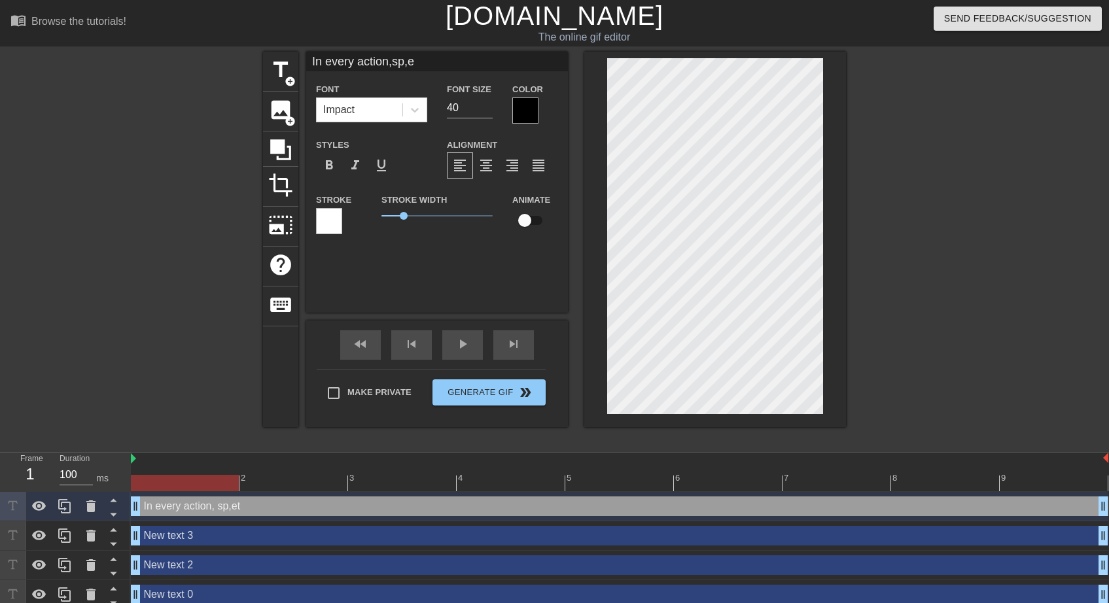
type textarea "In every action, sp,"
type input "In every action,sp"
type textarea "In every action, sp"
type input "In every action,s"
type textarea "In every action, s"
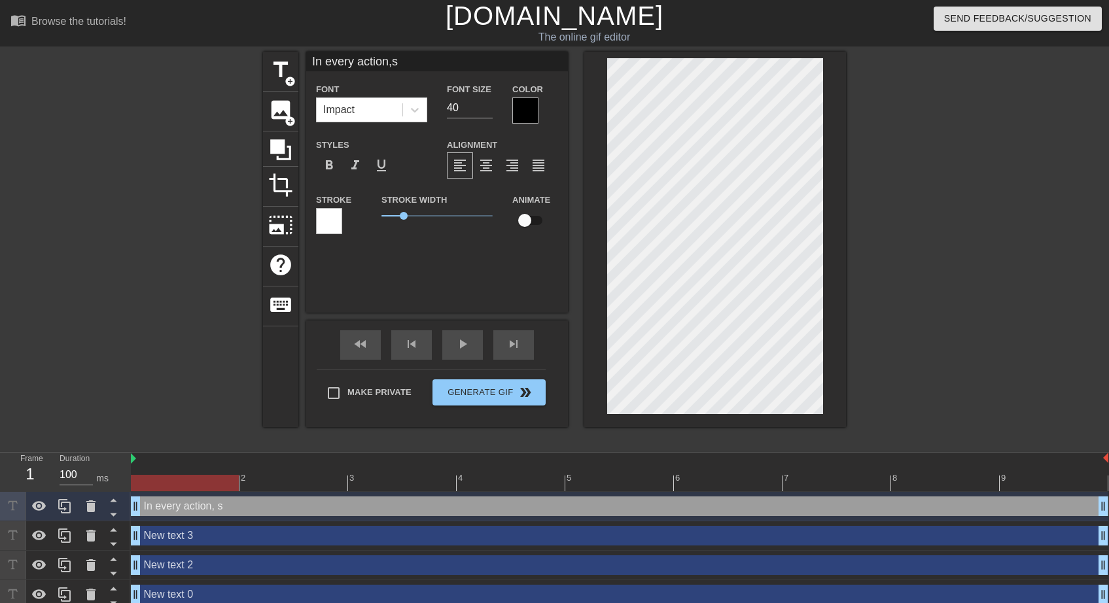
type input "In every action,"
type textarea "In every action,"
type input "In every action"
type textarea "In every action"
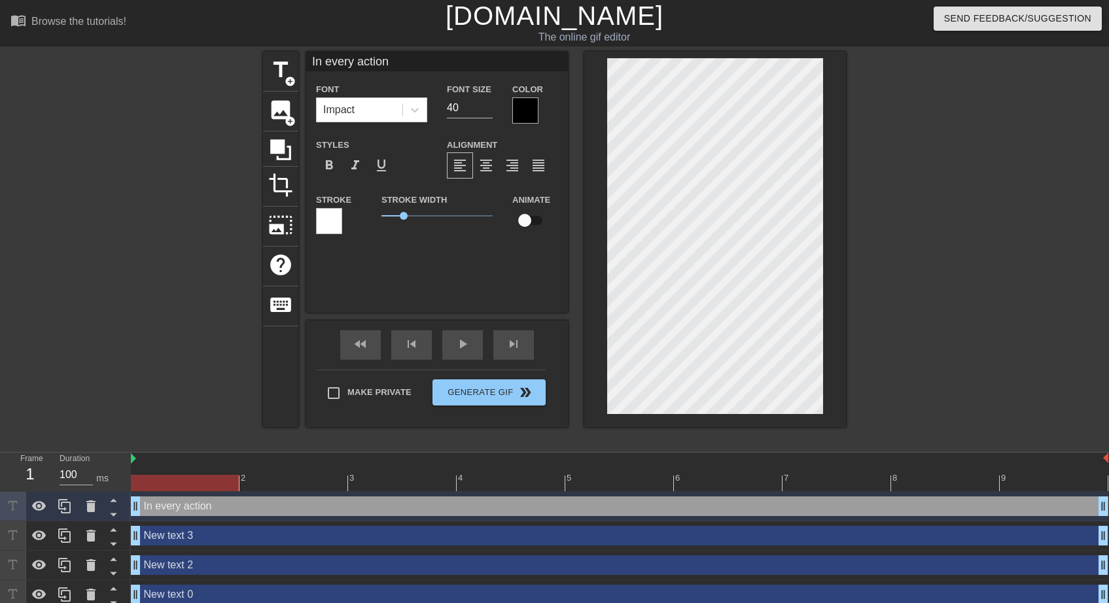
type input "In every action"
type textarea "In every action"
type input "In every action"
type textarea "In every action"
type input "In every actions"
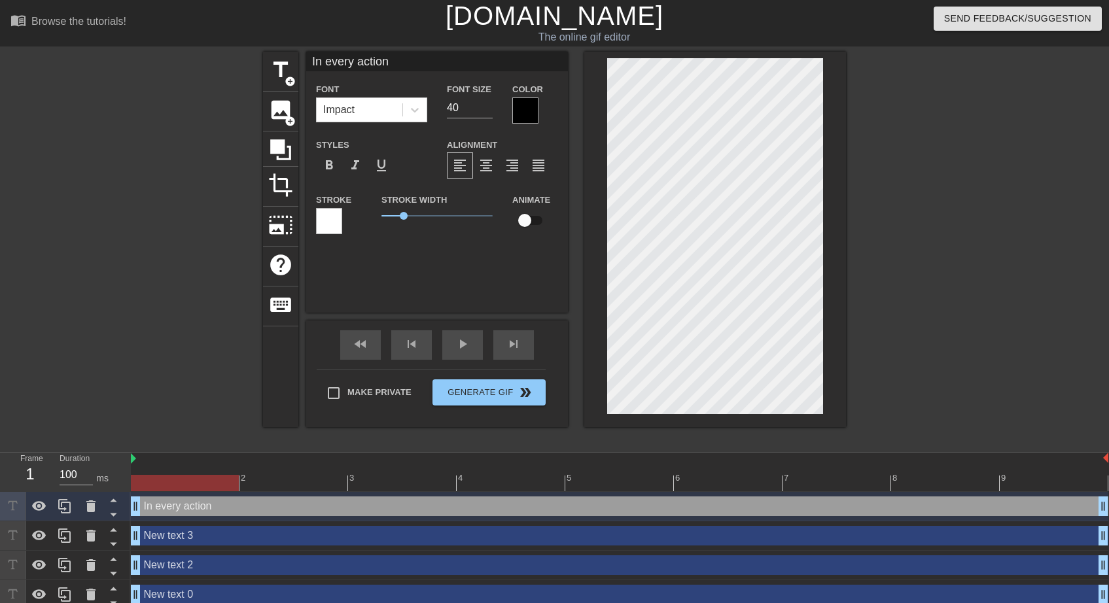
type textarea "In every action s"
type input "In every actionso"
type textarea "In every action so"
type input "In every actionsom"
type textarea "In every action som"
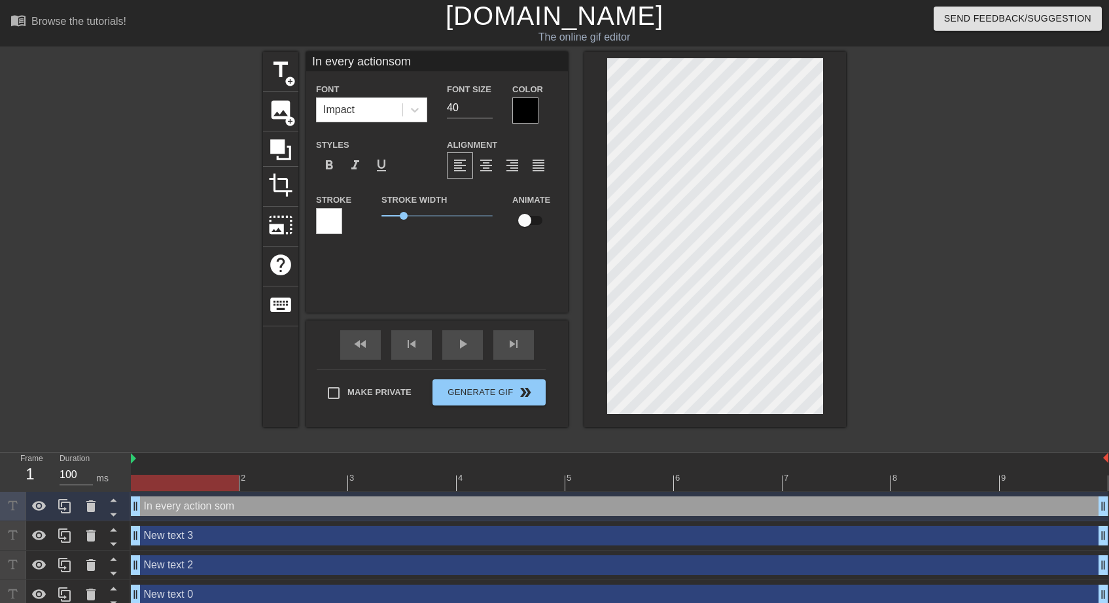
type input "In every actionsome"
type textarea "In every action some"
type input "In every actionsomet"
type textarea "In every action somet"
type input "In every actionsometh"
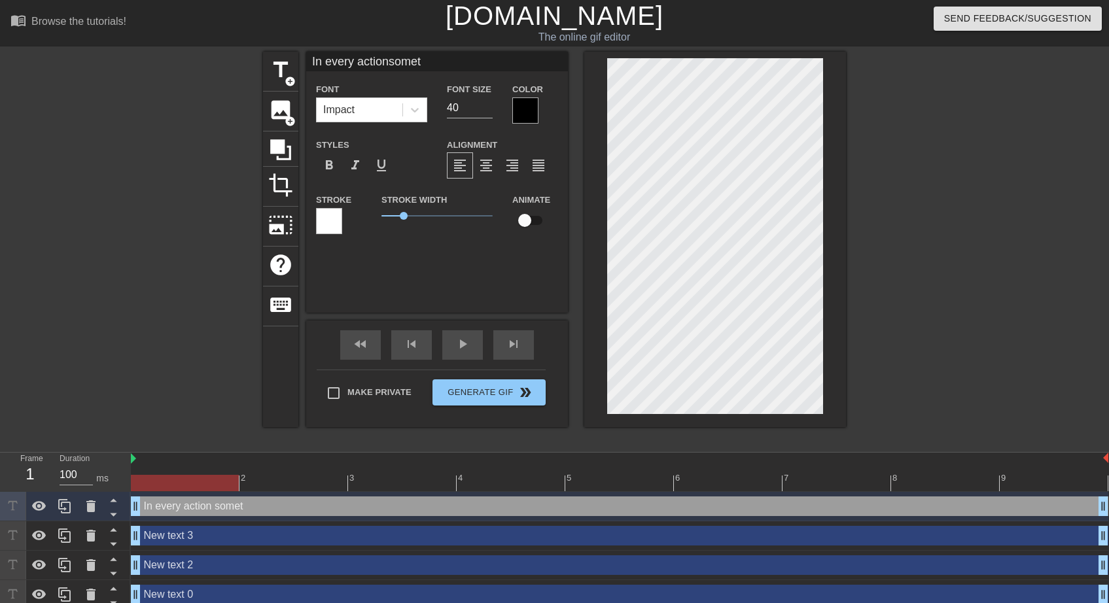
type textarea "In every action [GEOGRAPHIC_DATA]"
type input "In every actionsomethi"
type textarea "In every action [GEOGRAPHIC_DATA]"
type input "In every actionsomethin"
type textarea "In every action [GEOGRAPHIC_DATA]"
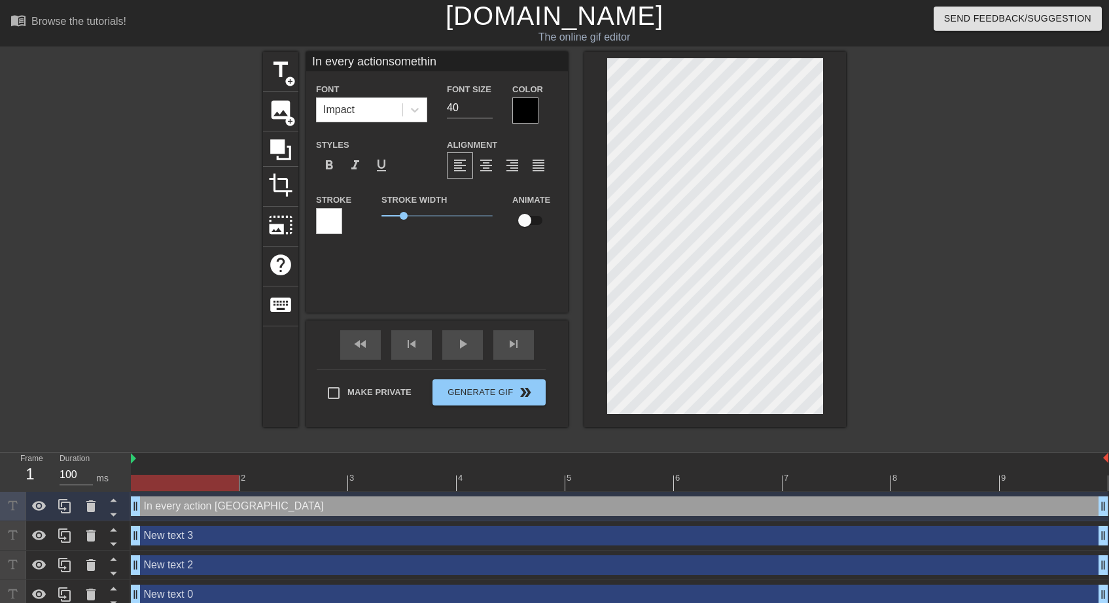
type input "In every actionsomething"
type textarea "In every action something"
type input "In every actionsomething"
type textarea "In every action something"
type input "In every actionsomething i"
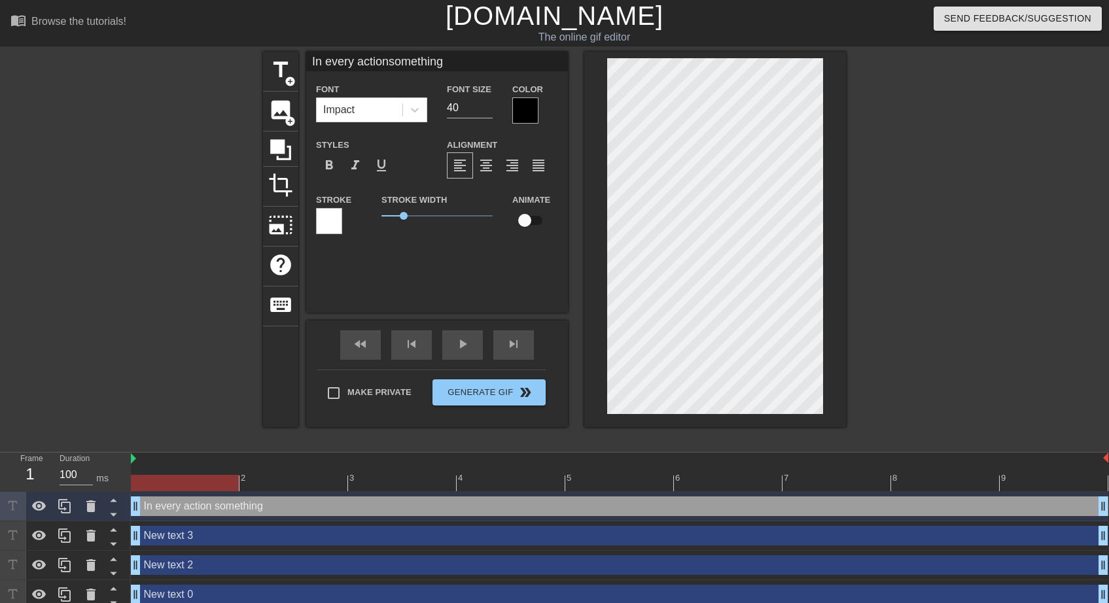
type textarea "In every action something i"
type input "In every actionsomething id"
type textarea "In every action something id"
type input "In every actionsomething id"
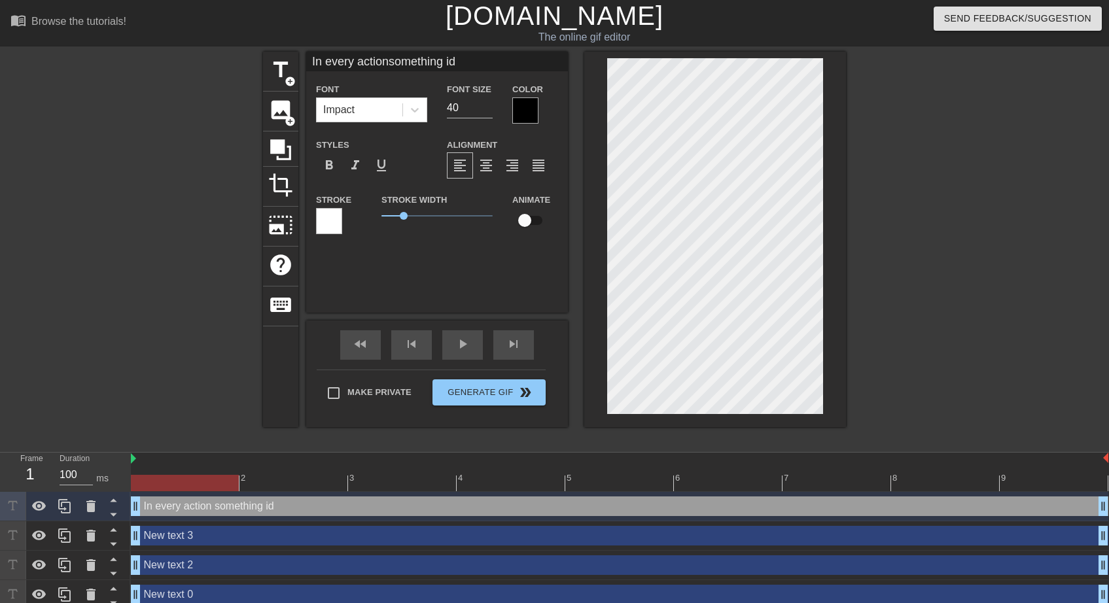
type textarea "In every action something id"
type input "In every actionsomething id"
type textarea "In every action something id"
type input "In every actionsomething i"
type textarea "In every action something i"
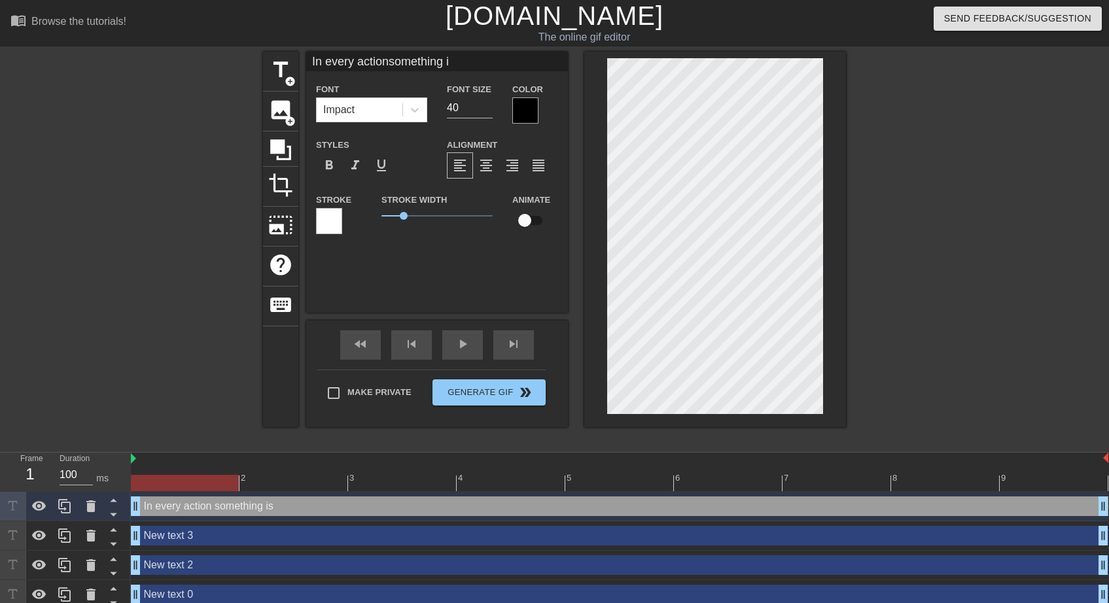
type input "In every actionsomething is"
type textarea "In every action something is"
type input "In every actionsomething is d"
type textarea "In every action something is d"
type input "In every actionsomething is do"
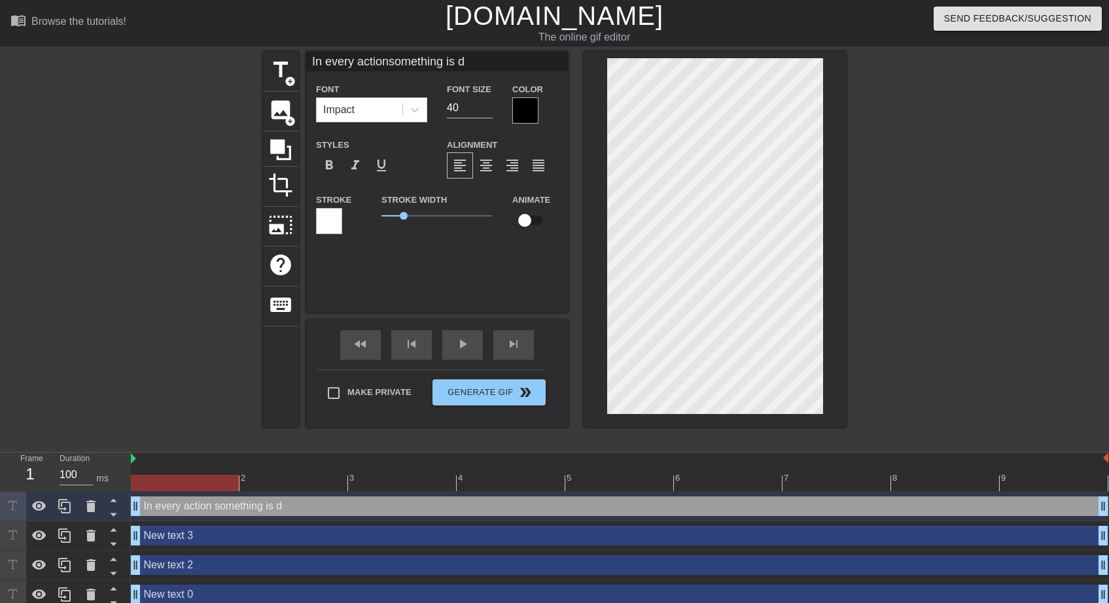
type textarea "In every action something is do"
type input "In every actionsomething is don"
type textarea "In every action something is don"
type input "In every actionsomething is done"
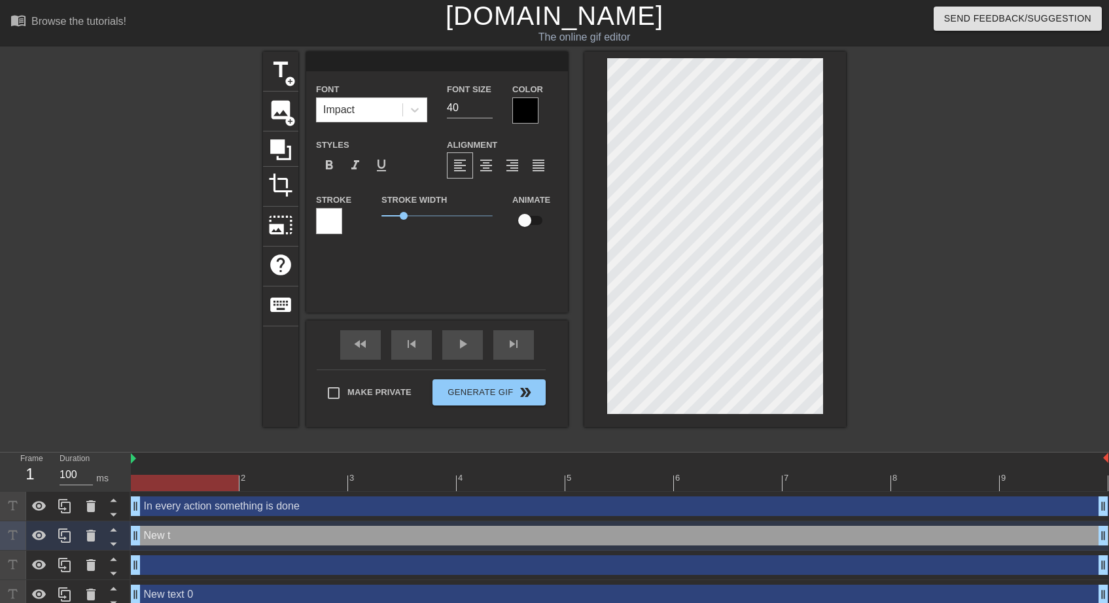
scroll to position [2, 1]
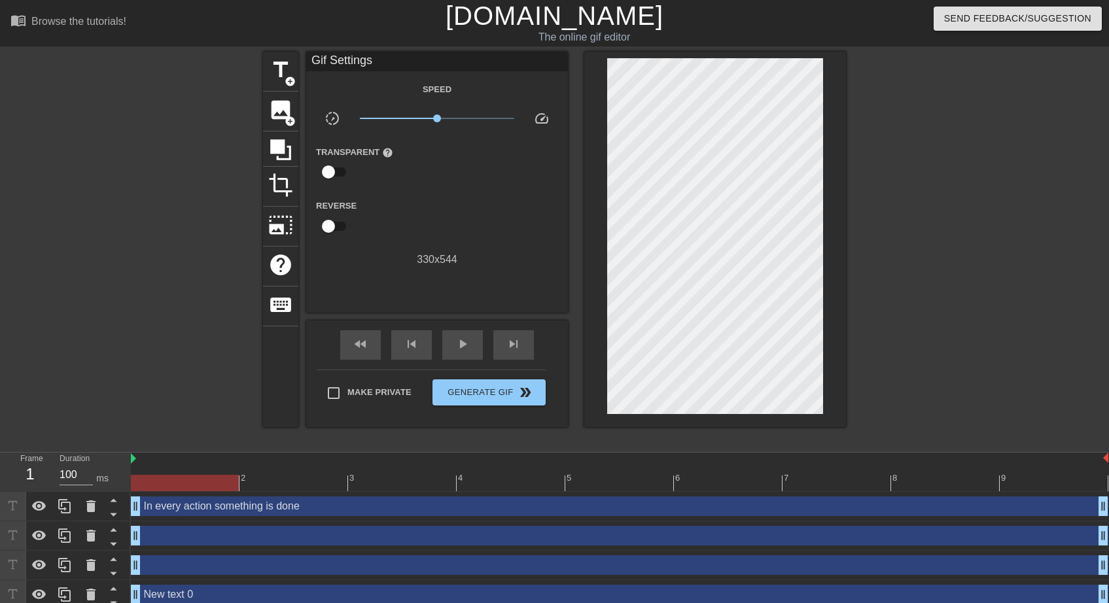
click at [872, 236] on div at bounding box center [960, 248] width 196 height 393
click at [280, 63] on span "title" at bounding box center [280, 70] width 25 height 25
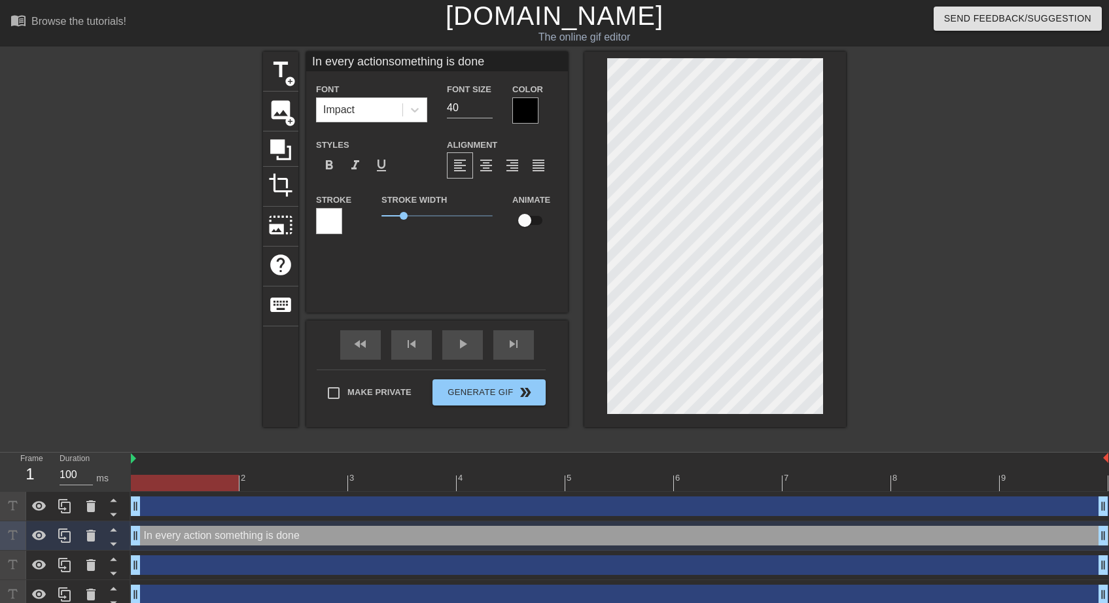
click at [518, 109] on div at bounding box center [525, 110] width 26 height 26
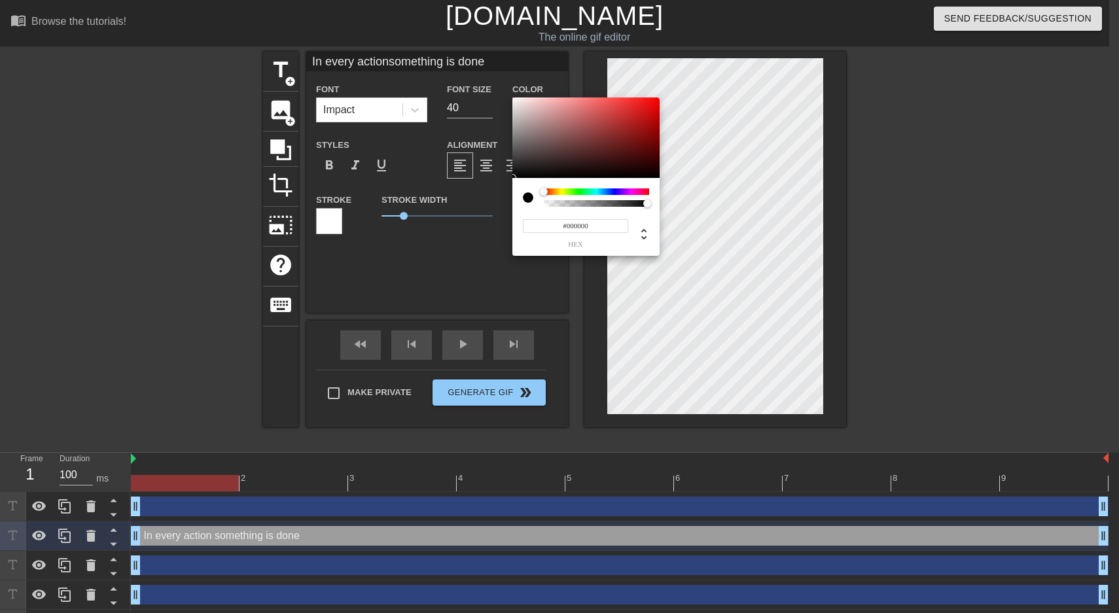
drag, startPoint x: 544, startPoint y: 186, endPoint x: 557, endPoint y: 190, distance: 12.9
click at [557, 190] on div "#000000 hex" at bounding box center [585, 217] width 147 height 78
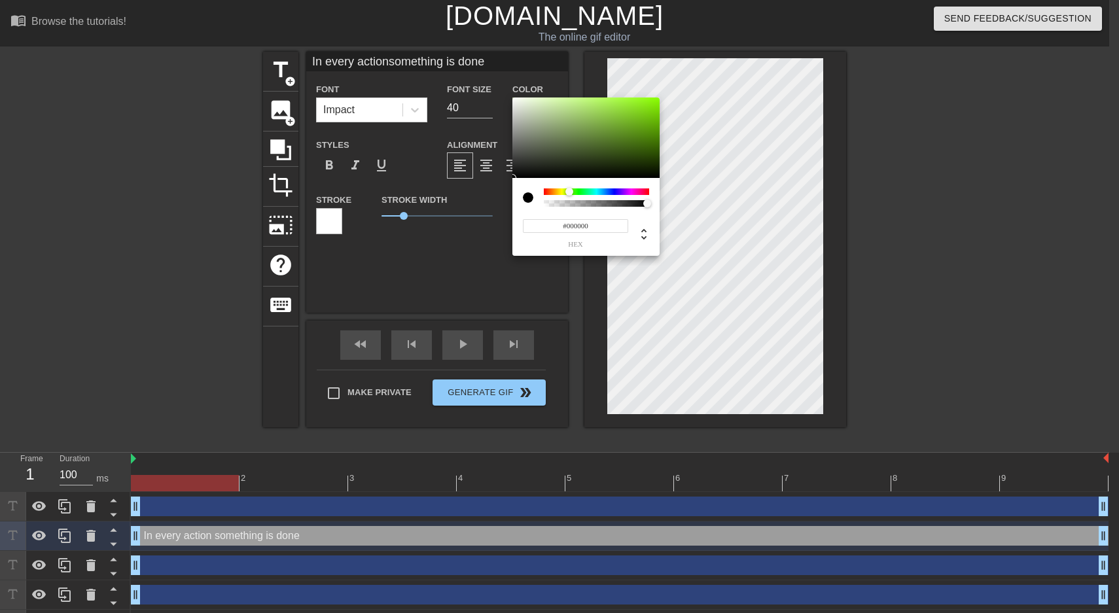
drag, startPoint x: 557, startPoint y: 190, endPoint x: 569, endPoint y: 190, distance: 12.4
click at [569, 190] on div at bounding box center [596, 191] width 105 height 7
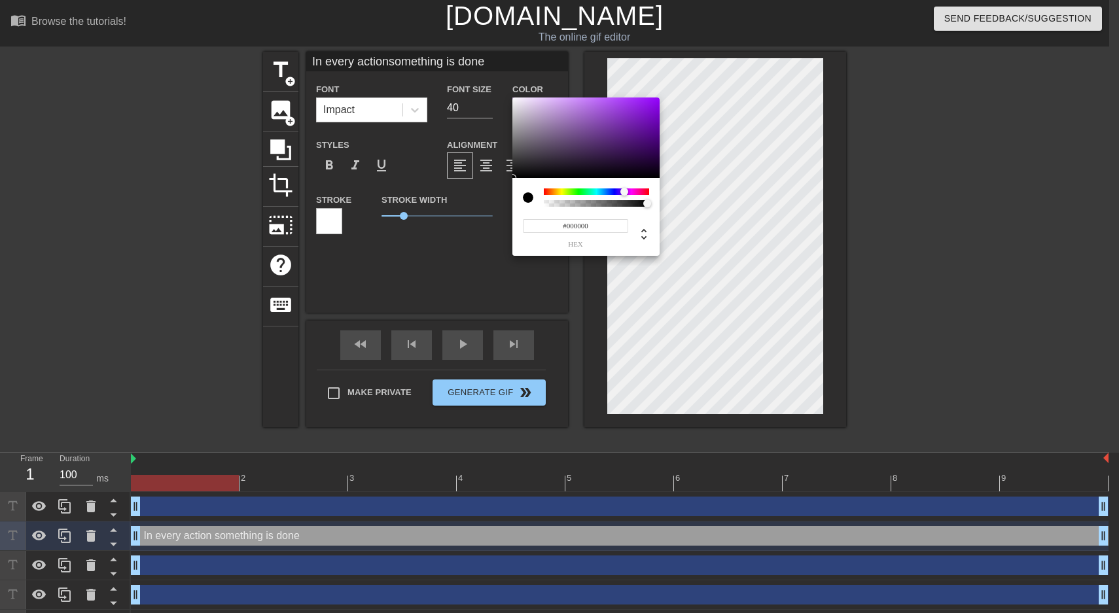
click at [624, 192] on div at bounding box center [596, 191] width 105 height 7
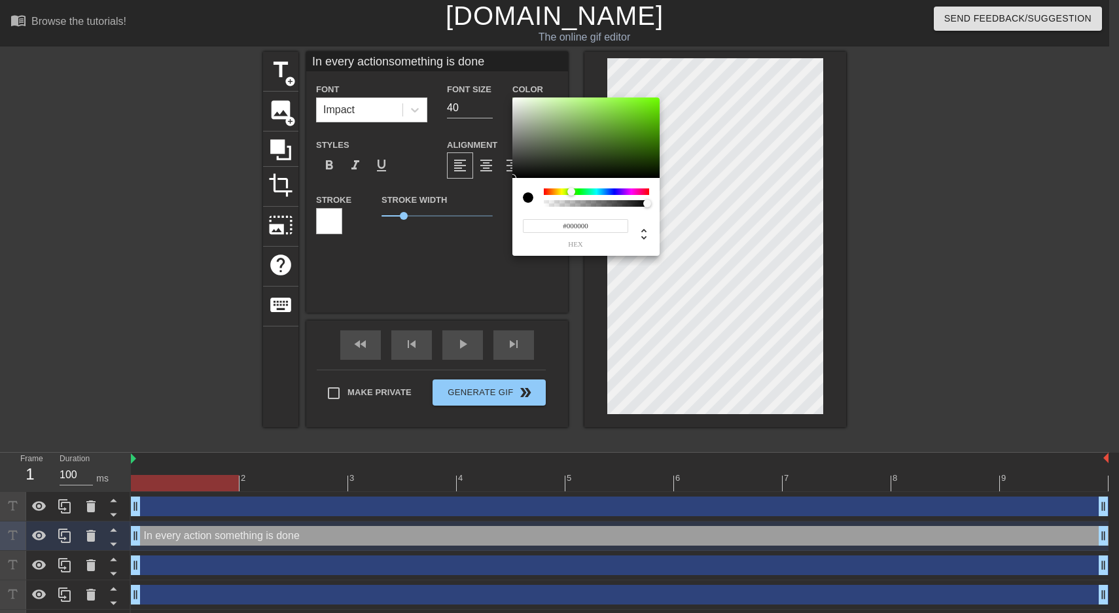
drag, startPoint x: 638, startPoint y: 192, endPoint x: 520, endPoint y: 180, distance: 118.4
click at [520, 180] on div "#000000 hex" at bounding box center [585, 217] width 147 height 78
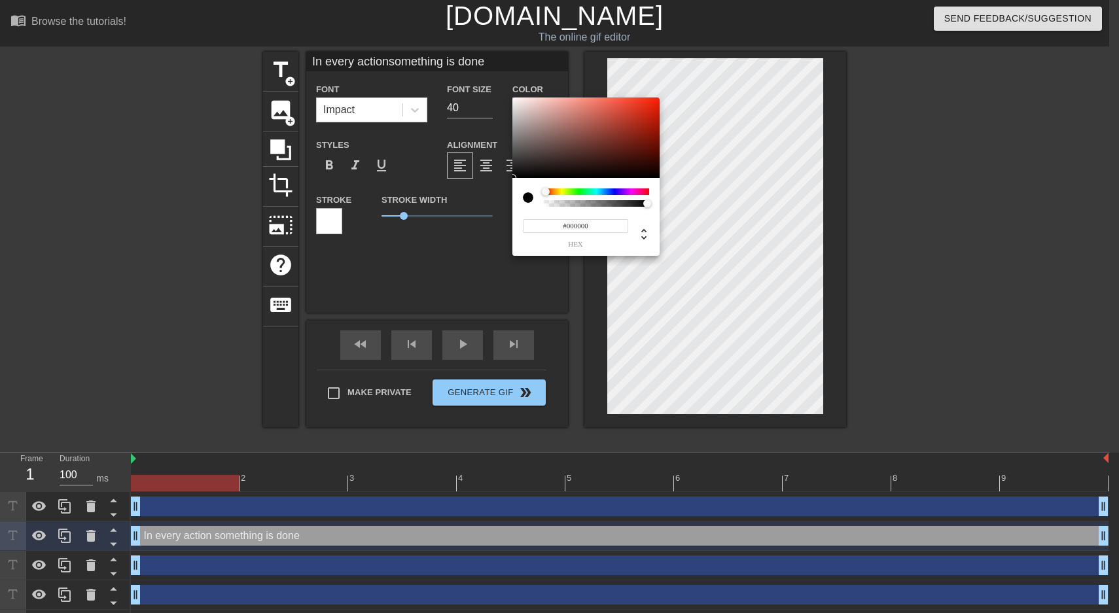
click at [527, 200] on div at bounding box center [528, 197] width 10 height 10
drag, startPoint x: 592, startPoint y: 188, endPoint x: 602, endPoint y: 188, distance: 9.8
click at [602, 188] on div "#000000 hex" at bounding box center [585, 217] width 147 height 78
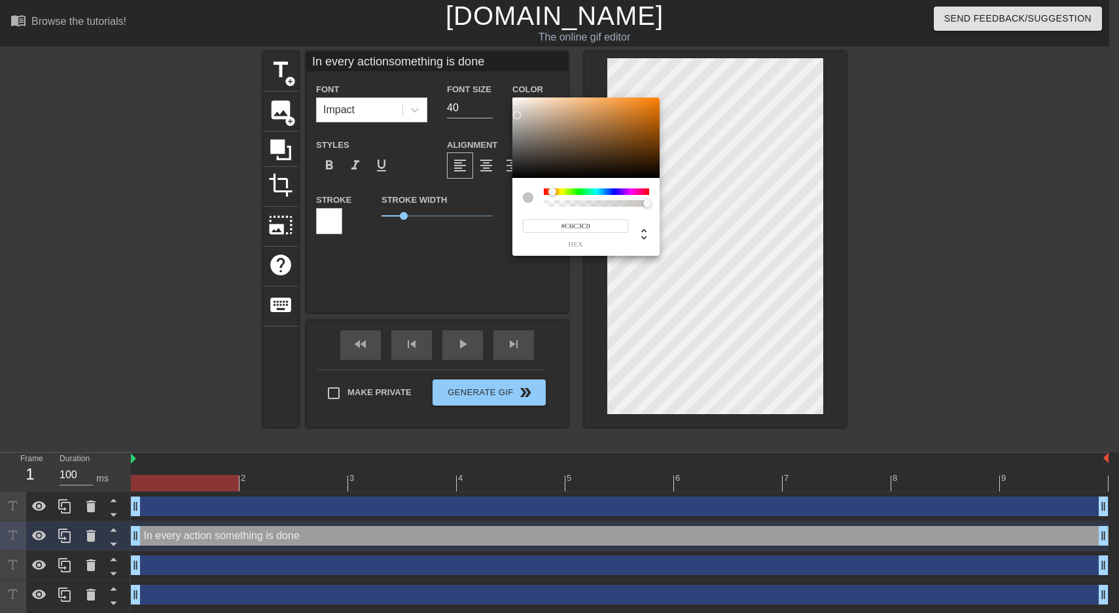
drag, startPoint x: 603, startPoint y: 125, endPoint x: 517, endPoint y: 115, distance: 86.9
click at [517, 115] on div at bounding box center [585, 137] width 147 height 81
click at [559, 185] on div "#C6C3C0 hex" at bounding box center [585, 217] width 147 height 78
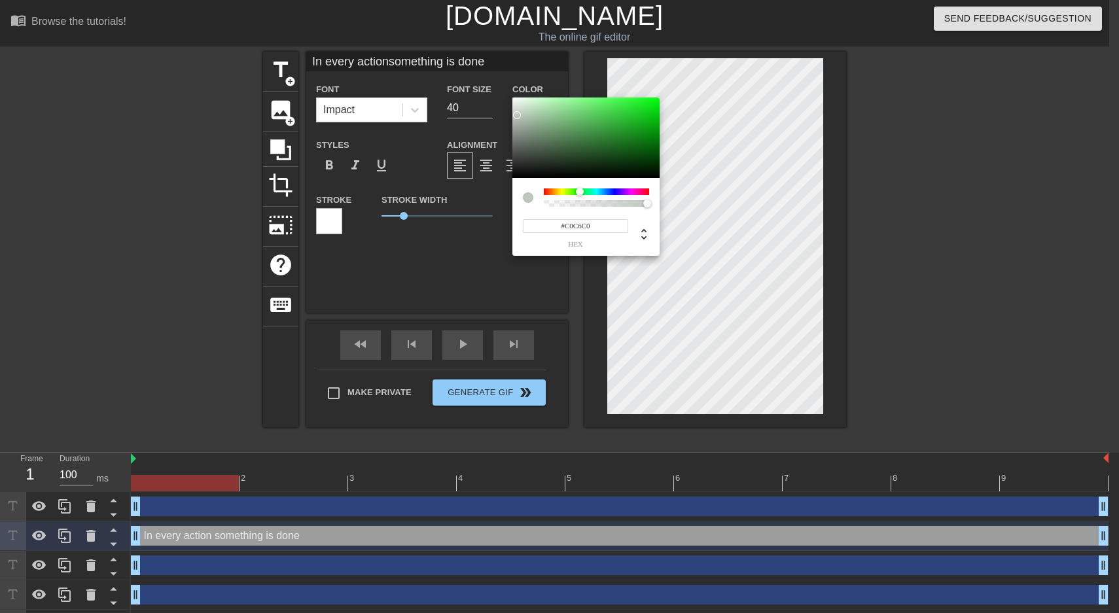
drag, startPoint x: 566, startPoint y: 190, endPoint x: 580, endPoint y: 191, distance: 13.8
click at [580, 191] on div at bounding box center [596, 191] width 105 height 7
drag, startPoint x: 565, startPoint y: 129, endPoint x: 554, endPoint y: 97, distance: 33.5
click at [554, 97] on div at bounding box center [585, 137] width 147 height 81
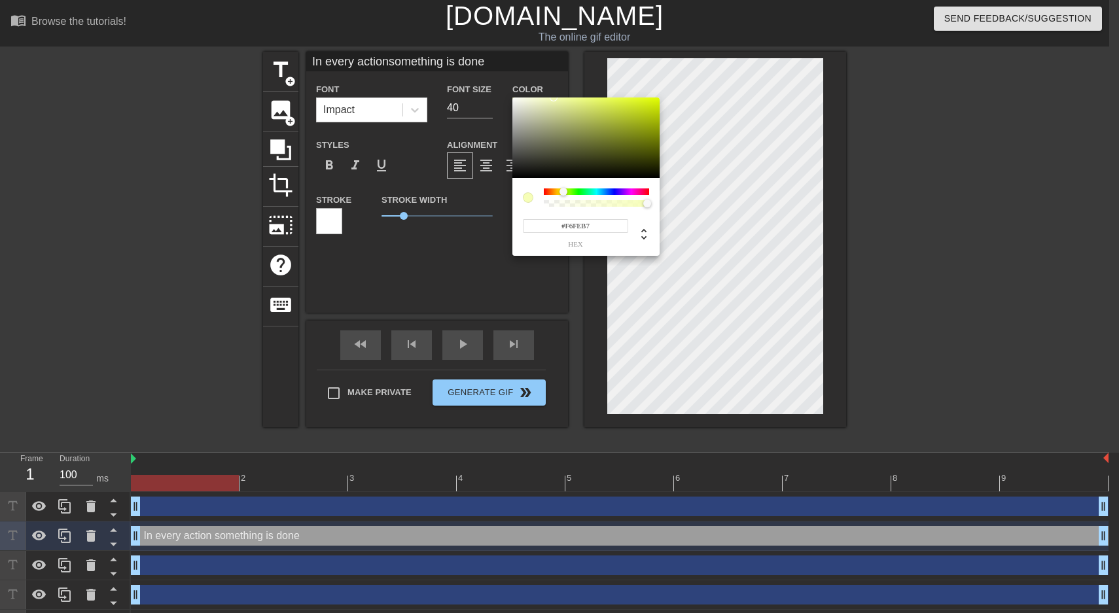
drag, startPoint x: 579, startPoint y: 192, endPoint x: 563, endPoint y: 192, distance: 15.7
click at [563, 192] on div at bounding box center [563, 192] width 8 height 8
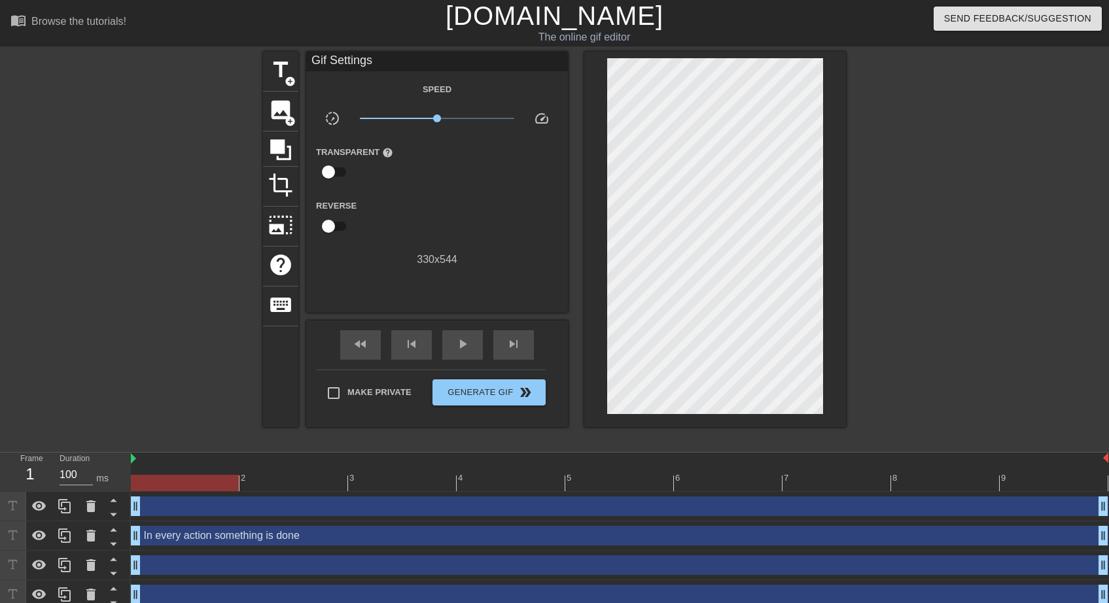
drag, startPoint x: 548, startPoint y: 96, endPoint x: 573, endPoint y: 95, distance: 24.9
click at [281, 74] on span "title" at bounding box center [280, 70] width 25 height 25
click at [291, 76] on span "add_circle" at bounding box center [290, 81] width 11 height 11
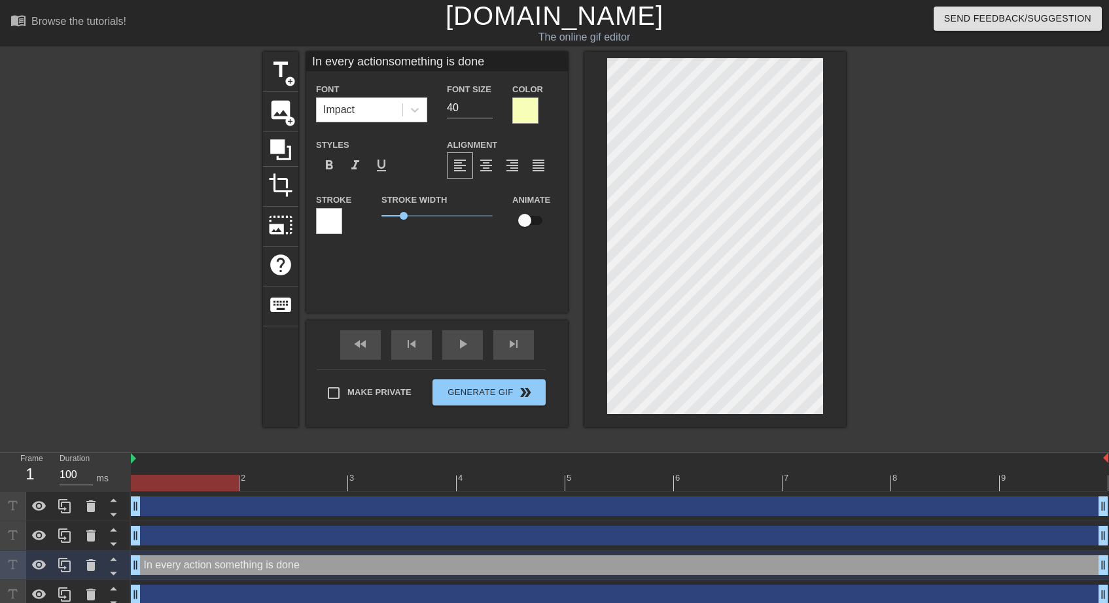
click at [532, 118] on div at bounding box center [525, 110] width 26 height 26
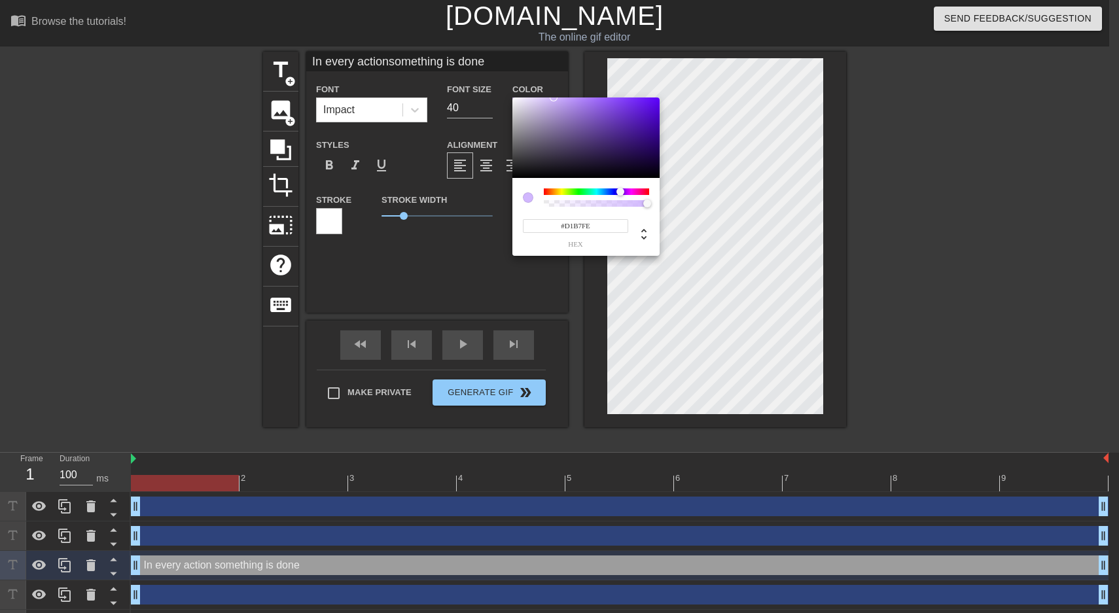
drag, startPoint x: 608, startPoint y: 192, endPoint x: 620, endPoint y: 191, distance: 12.4
click at [620, 191] on div at bounding box center [596, 191] width 105 height 7
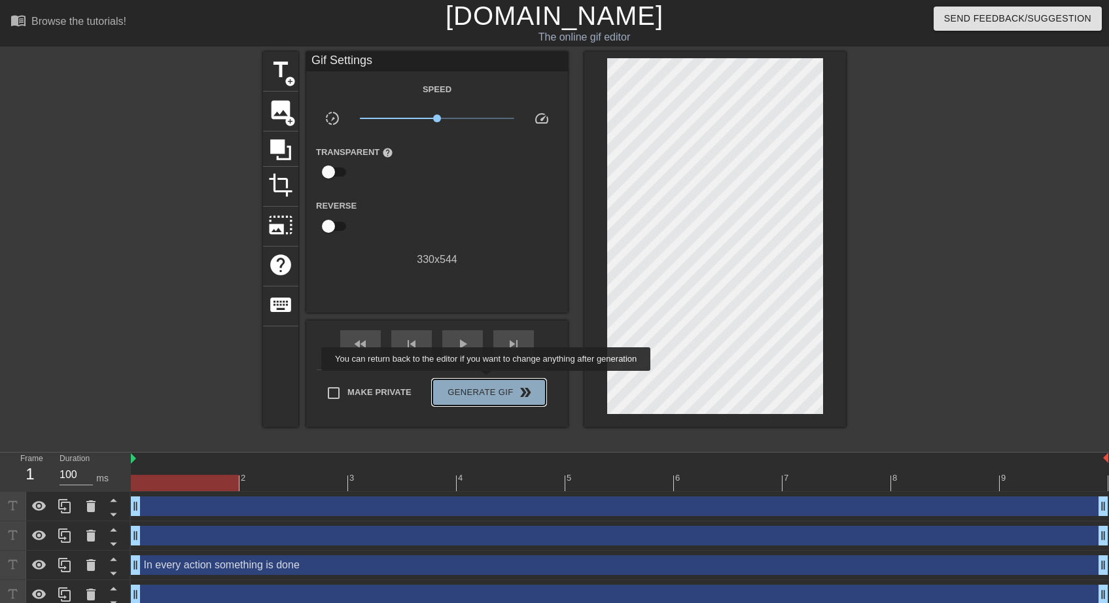
click at [487, 380] on button "Generate Gif double_arrow" at bounding box center [488, 392] width 113 height 26
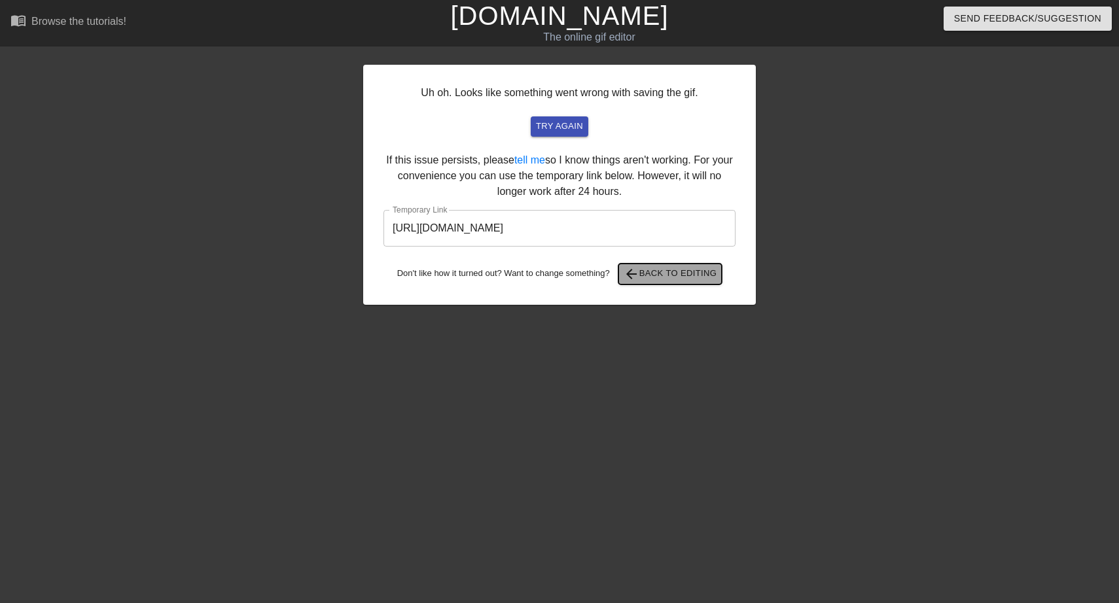
click at [643, 276] on span "arrow_back Back to Editing" at bounding box center [671, 274] width 94 height 16
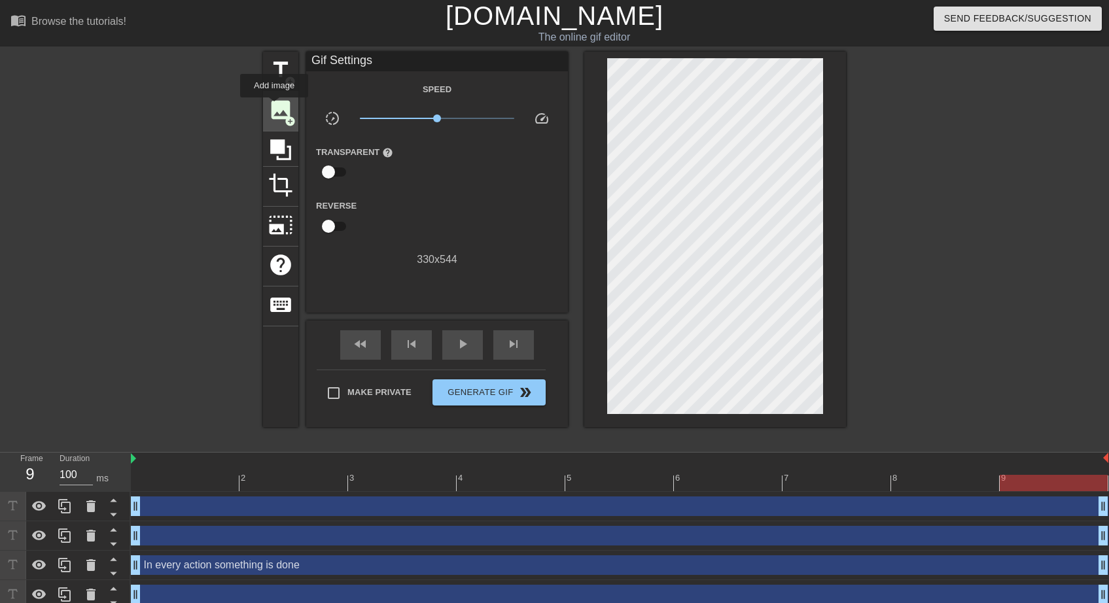
click at [274, 107] on span "image" at bounding box center [280, 109] width 25 height 25
click at [279, 119] on span "image" at bounding box center [280, 109] width 25 height 25
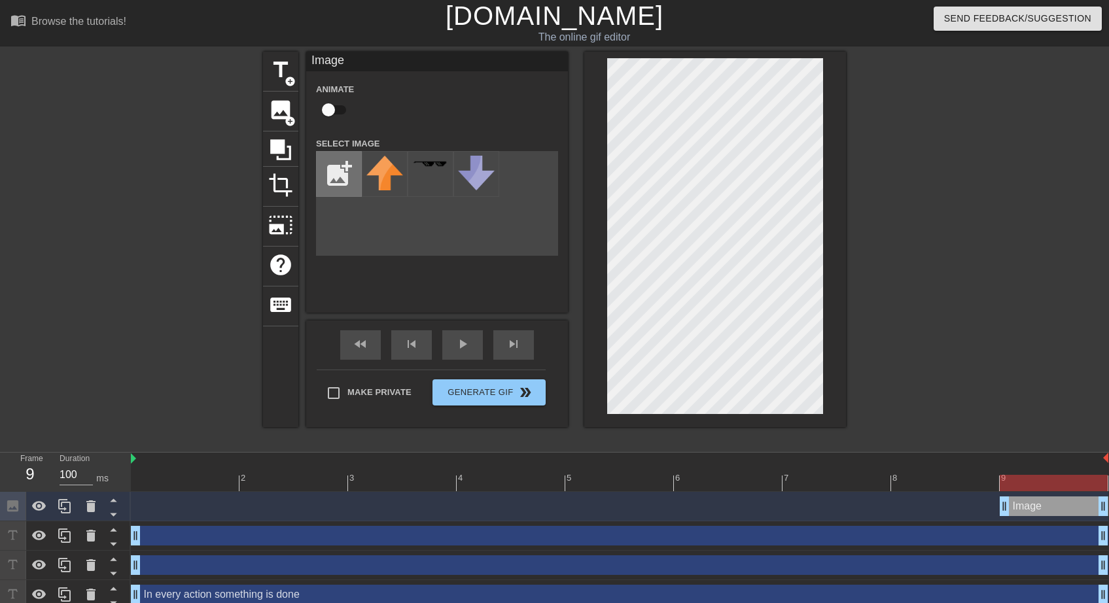
click at [345, 171] on input "file" at bounding box center [339, 174] width 44 height 44
click at [381, 172] on img at bounding box center [384, 174] width 37 height 37
click at [954, 296] on div at bounding box center [960, 248] width 196 height 393
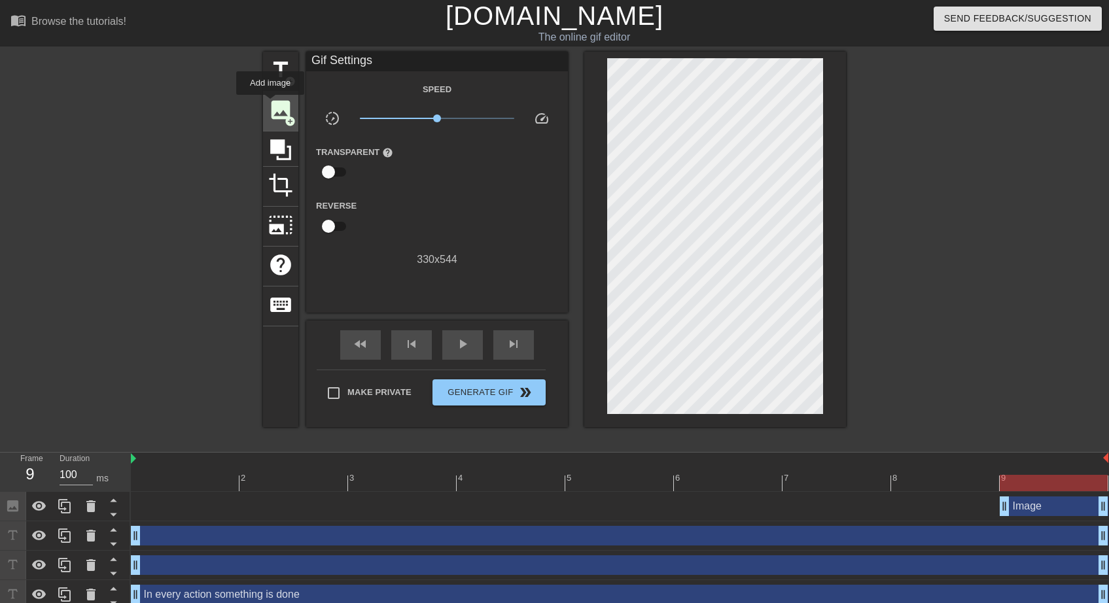
click at [270, 104] on span "image" at bounding box center [280, 109] width 25 height 25
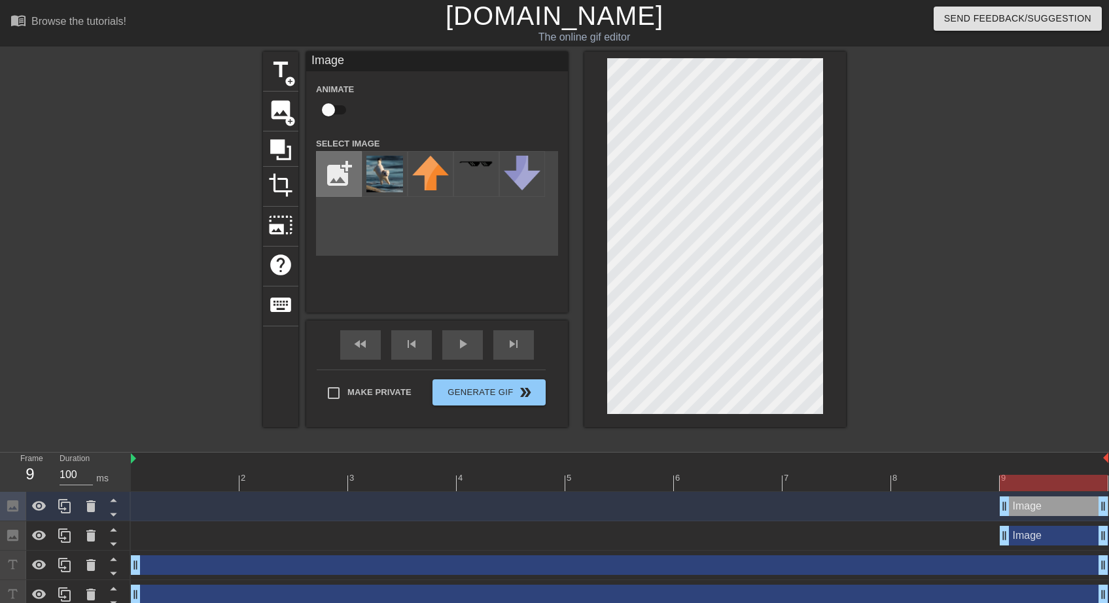
click at [342, 166] on input "file" at bounding box center [339, 174] width 44 height 44
click at [1108, 246] on html "menu_book Browse the tutorials! [DOMAIN_NAME] The online gif editor Send Feedba…" at bounding box center [554, 364] width 1109 height 728
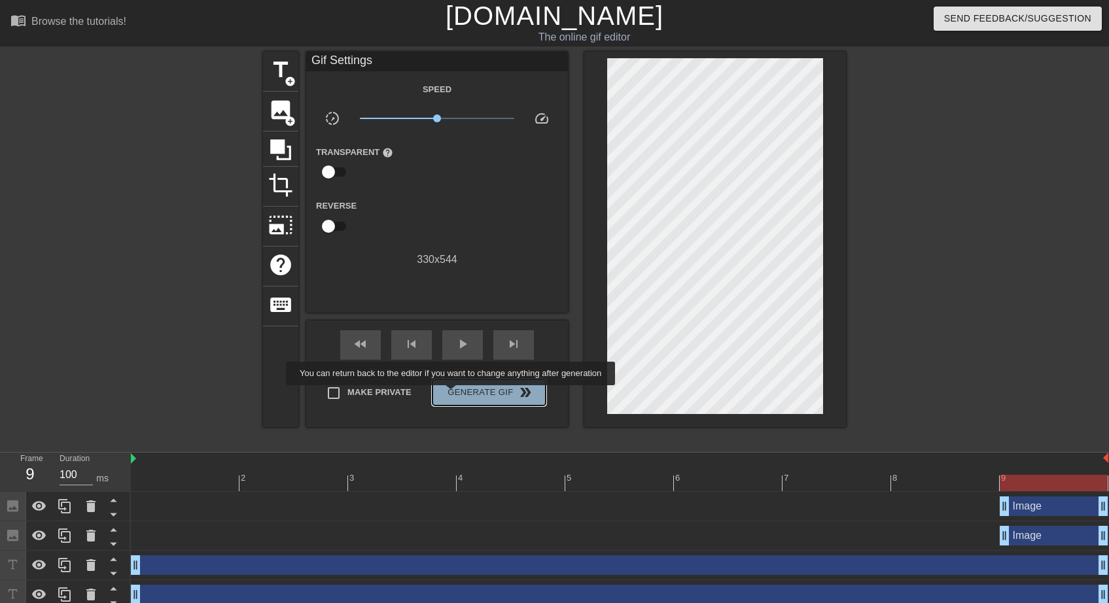
click at [452, 395] on span "Generate Gif double_arrow" at bounding box center [489, 393] width 103 height 16
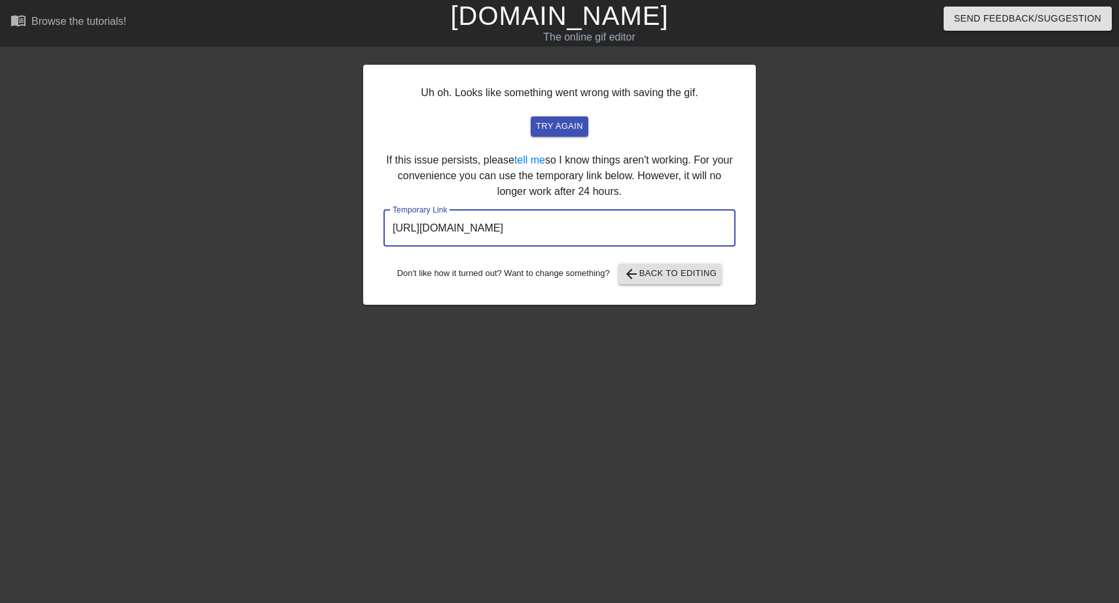
drag, startPoint x: 697, startPoint y: 228, endPoint x: 179, endPoint y: 226, distance: 518.2
click at [179, 226] on div "Uh oh. Looks like something went wrong with saving the gif. try again If this i…" at bounding box center [559, 248] width 1119 height 393
click at [703, 288] on div "Uh oh. Looks like something went wrong with saving the gif. try again If this i…" at bounding box center [559, 185] width 393 height 240
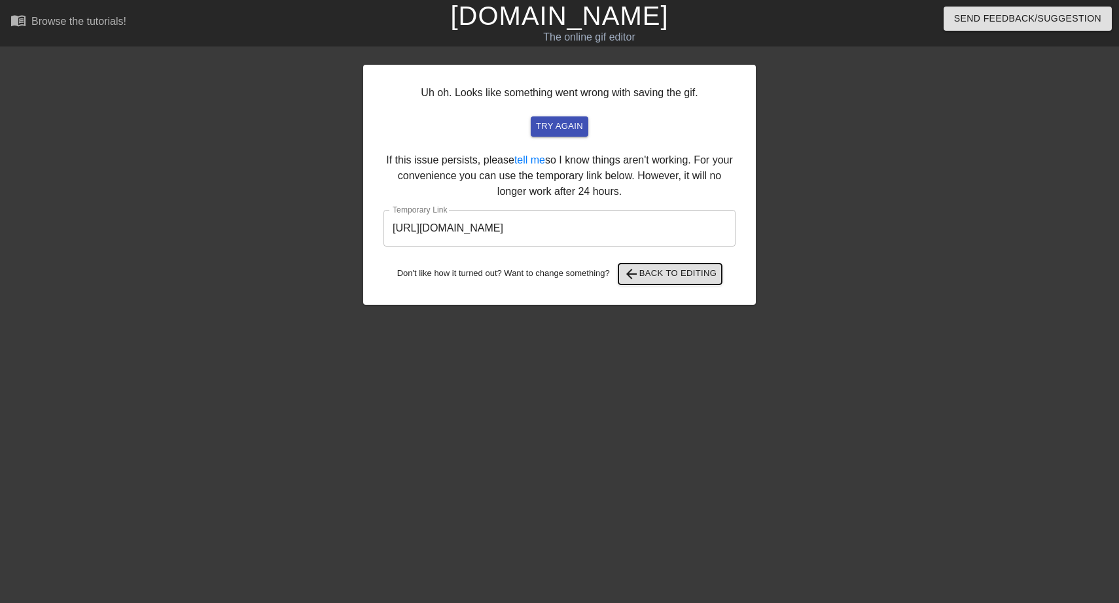
click at [695, 274] on span "arrow_back Back to Editing" at bounding box center [671, 274] width 94 height 16
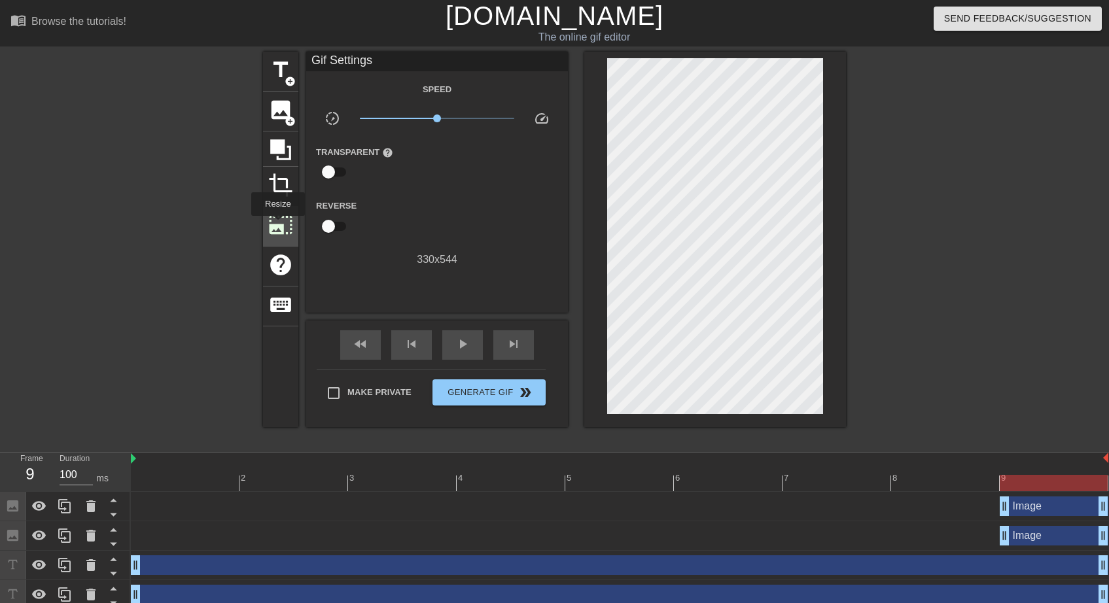
click at [277, 225] on span "photo_size_select_large" at bounding box center [280, 225] width 25 height 25
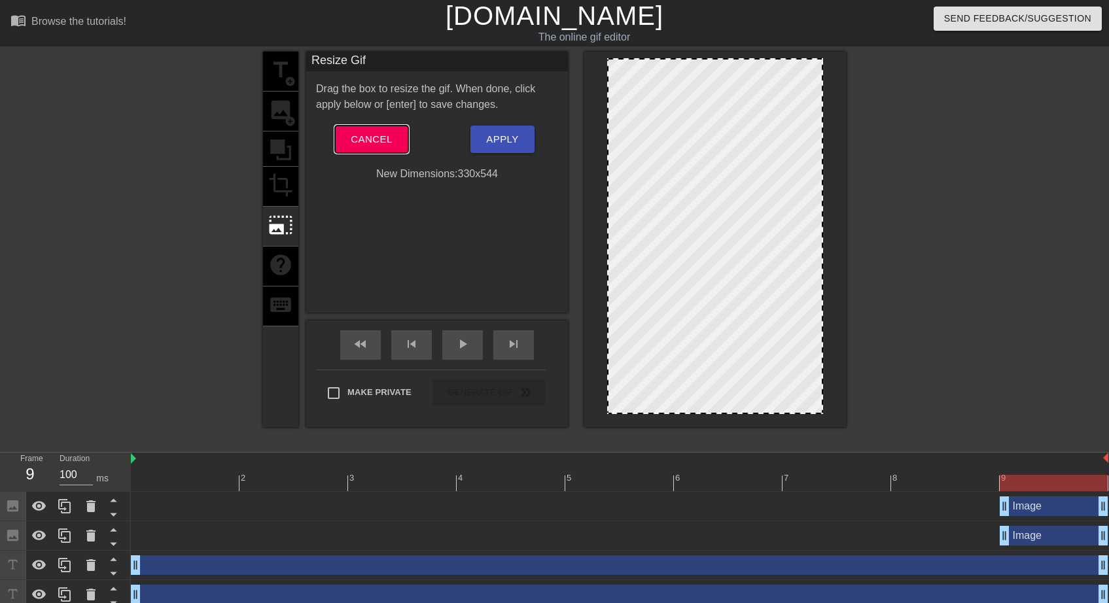
click at [364, 146] on span "Cancel" at bounding box center [371, 139] width 41 height 17
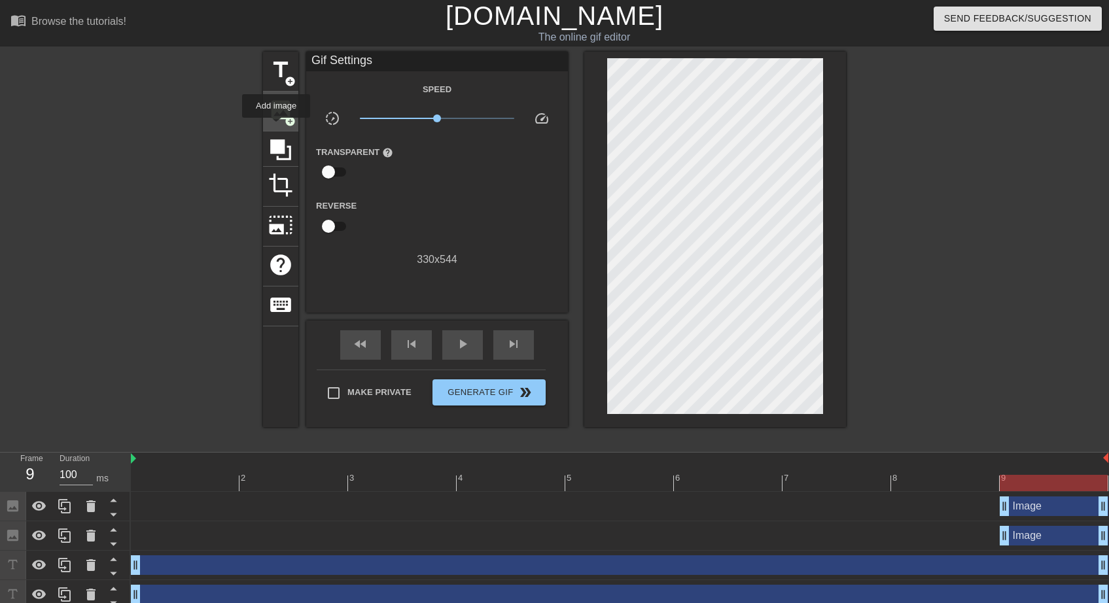
click at [276, 127] on div "image add_circle" at bounding box center [280, 112] width 35 height 40
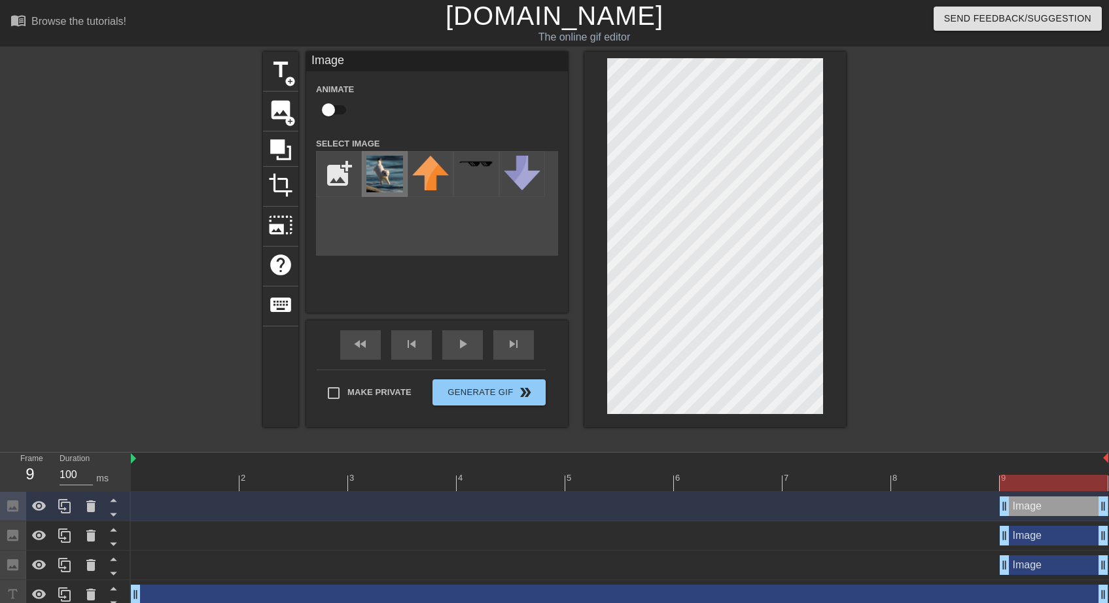
click at [377, 169] on img at bounding box center [384, 174] width 37 height 37
click at [452, 347] on div "play_arrow" at bounding box center [462, 344] width 41 height 29
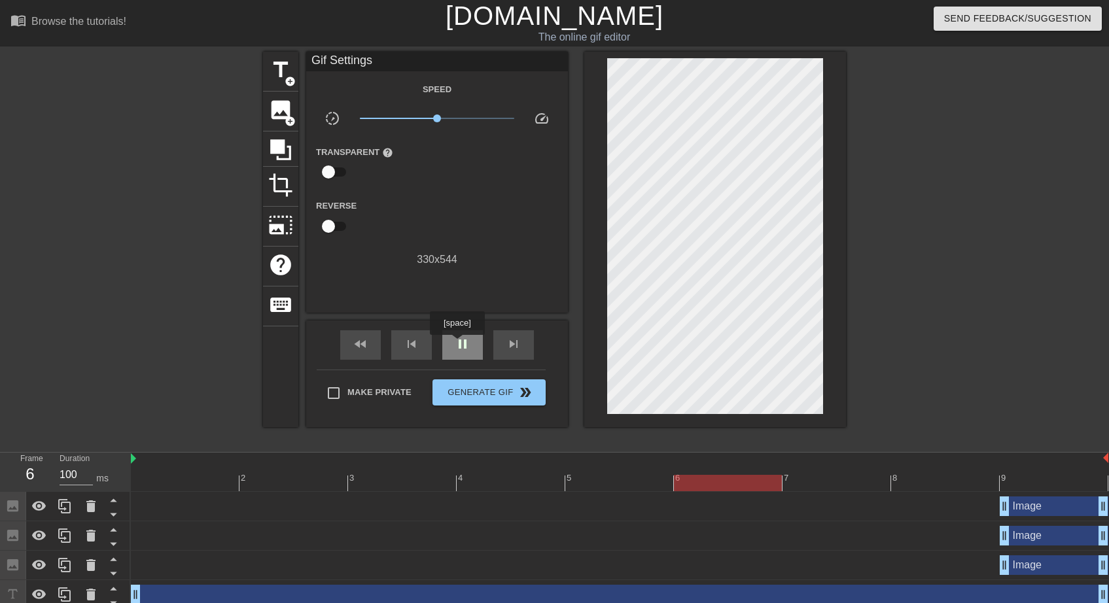
click at [457, 344] on span "pause" at bounding box center [463, 344] width 16 height 16
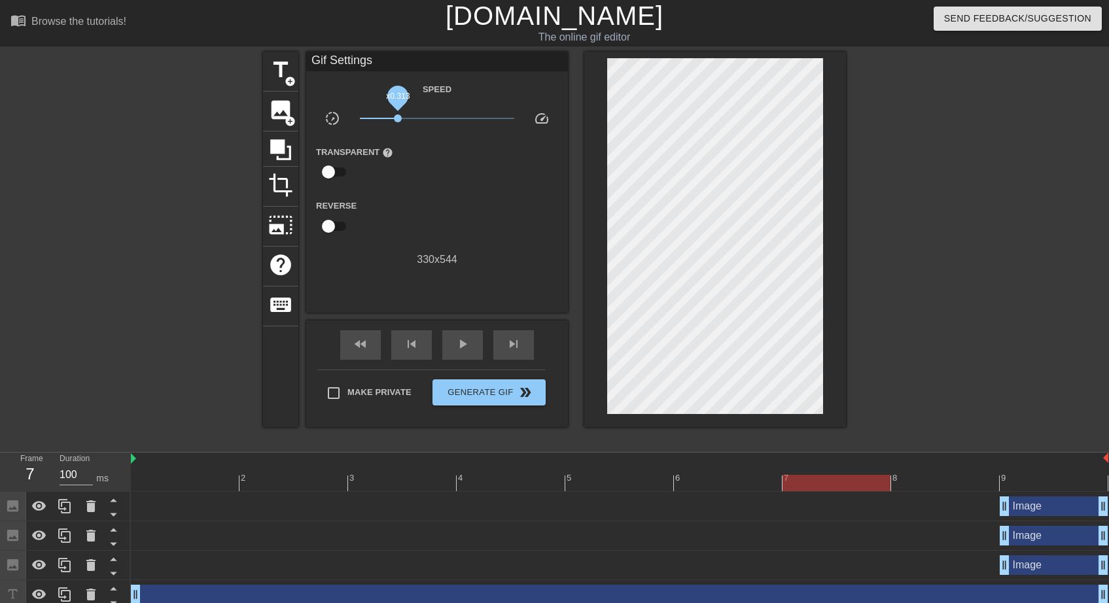
drag, startPoint x: 431, startPoint y: 118, endPoint x: 398, endPoint y: 118, distance: 33.4
click at [398, 118] on span "x0.313" at bounding box center [398, 118] width 8 height 8
click at [460, 348] on span "play_arrow" at bounding box center [463, 344] width 16 height 16
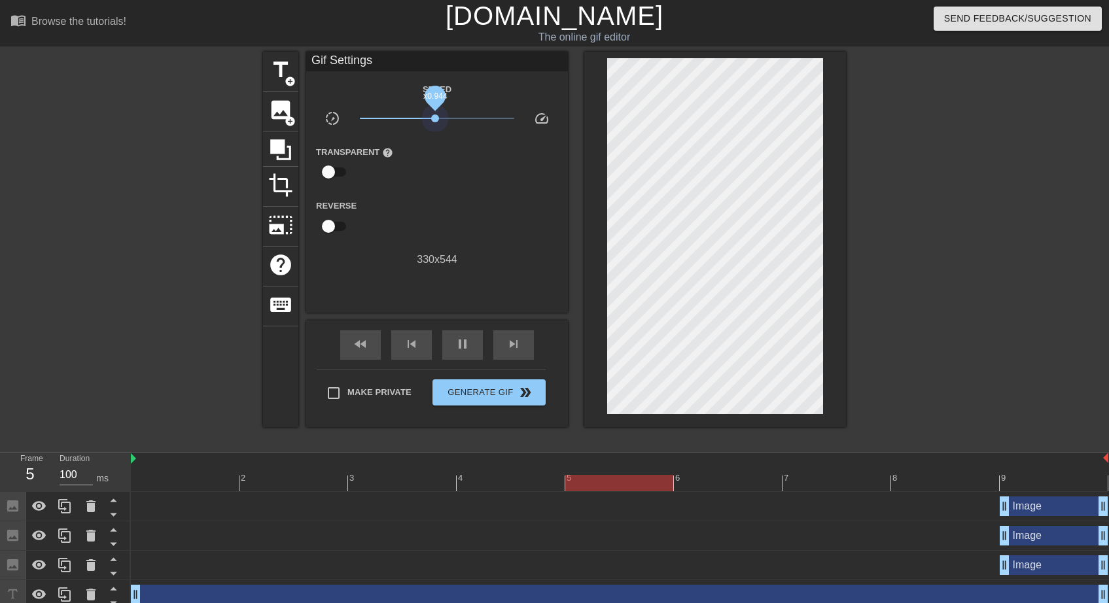
click at [435, 118] on span "x0.944" at bounding box center [437, 119] width 155 height 16
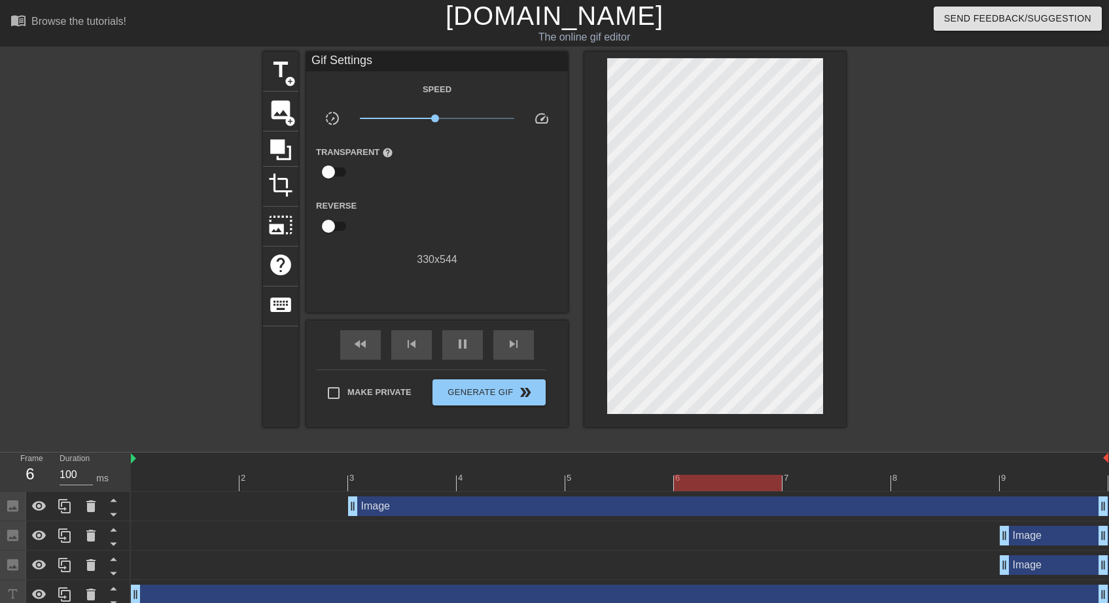
drag, startPoint x: 1000, startPoint y: 508, endPoint x: 296, endPoint y: 512, distance: 704.0
click at [296, 512] on div "Image drag_handle drag_handle" at bounding box center [619, 507] width 977 height 20
